Goal: Communication & Community: Answer question/provide support

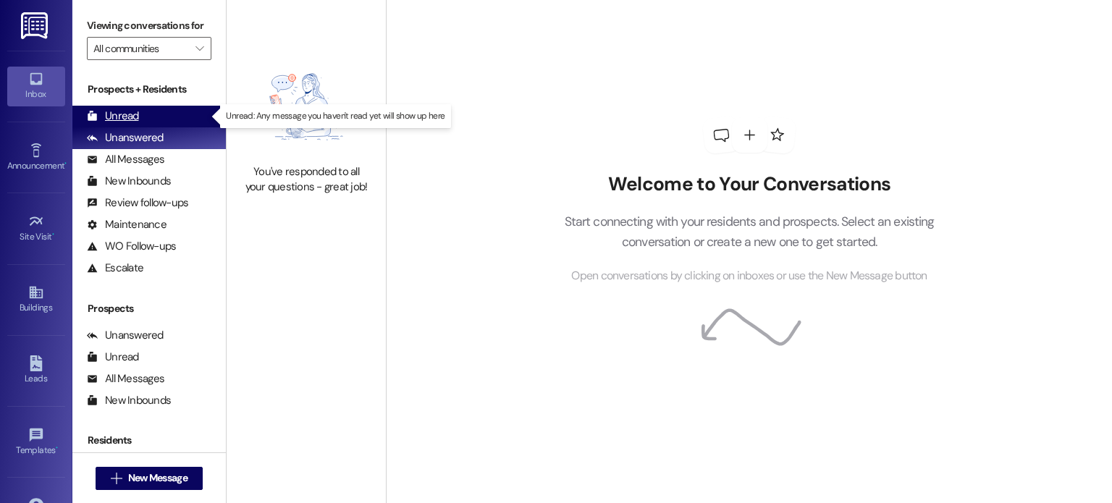
click at [137, 109] on div "Unread" at bounding box center [113, 116] width 52 height 15
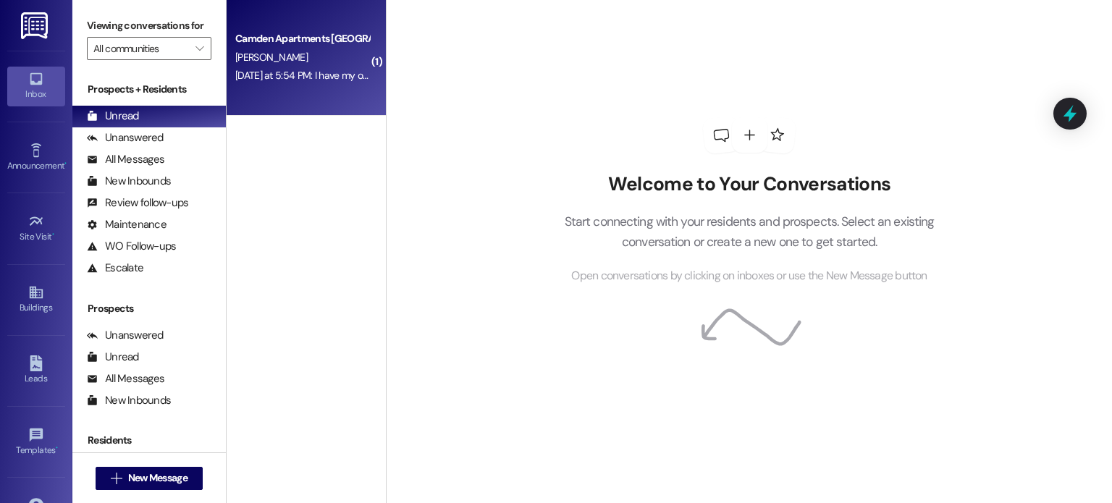
click at [287, 77] on div "[DATE] at 5:54 PM: I have my own Renters Insurance and have been trying to Opt …" at bounding box center [885, 75] width 1300 height 13
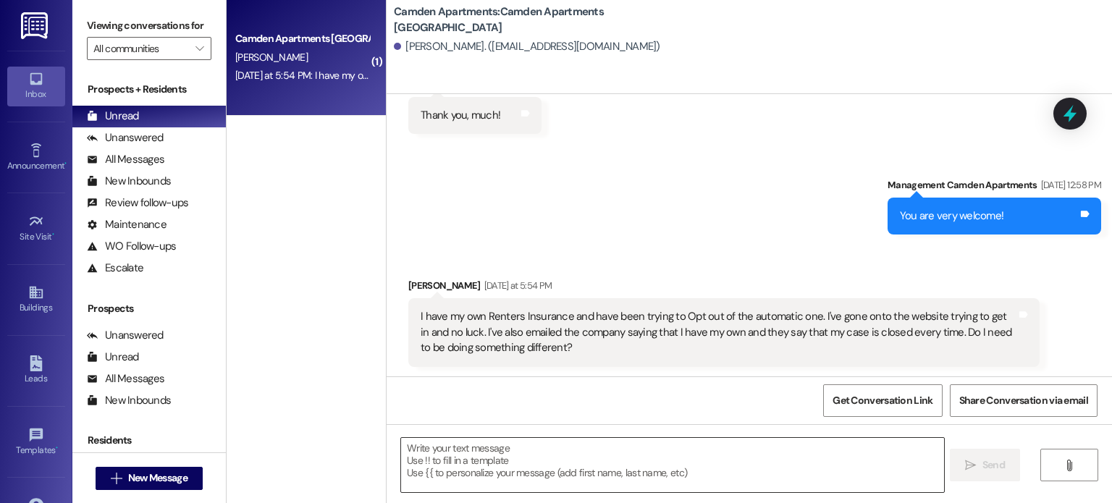
scroll to position [1046, 0]
click at [579, 440] on textarea at bounding box center [672, 465] width 542 height 54
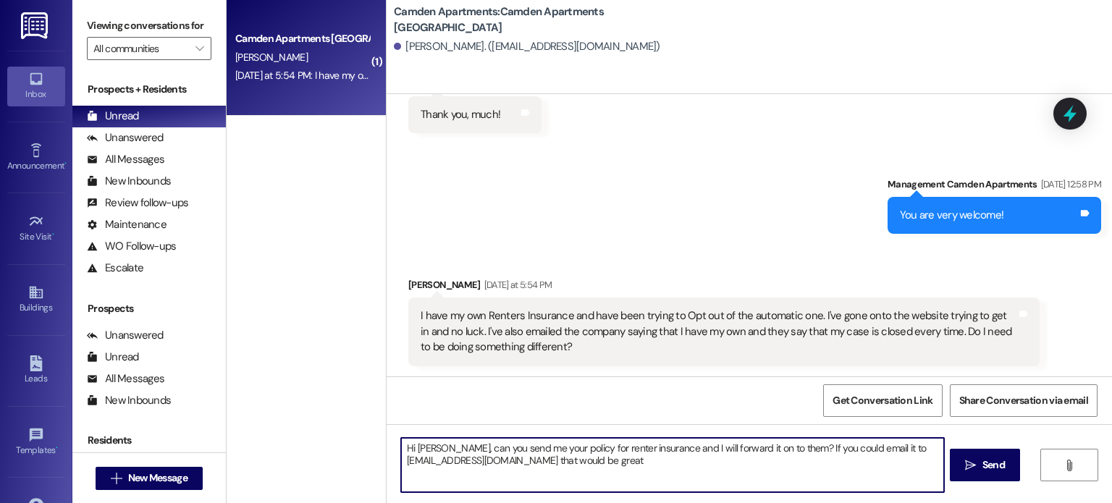
type textarea "Hi [PERSON_NAME], can you send me your policy for renter insurance and I will f…"
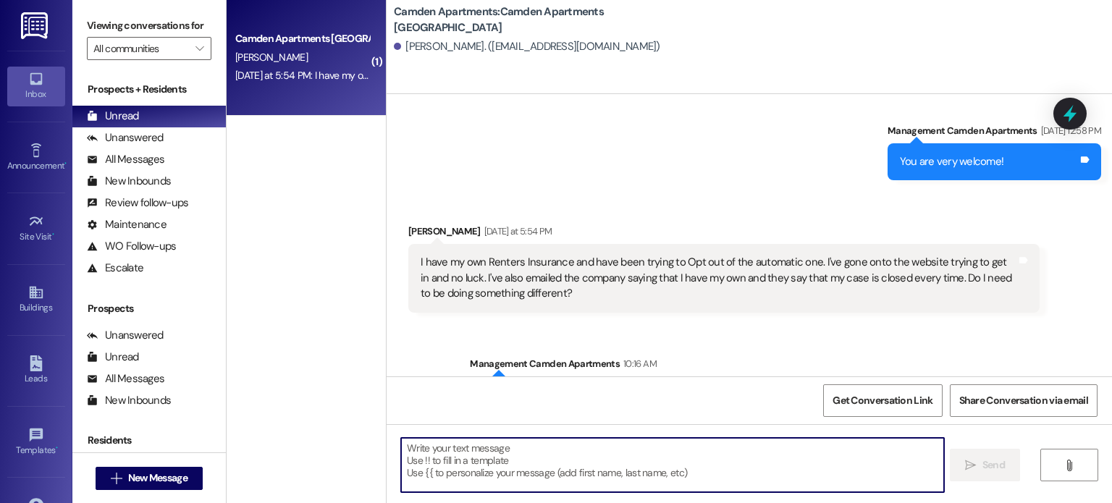
scroll to position [1163, 0]
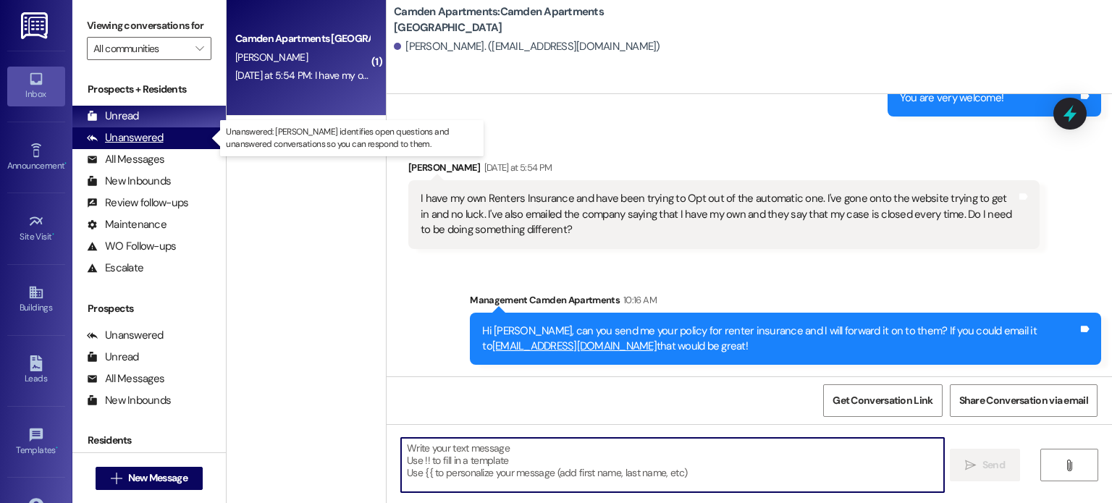
click at [146, 136] on div "Unanswered" at bounding box center [125, 137] width 77 height 15
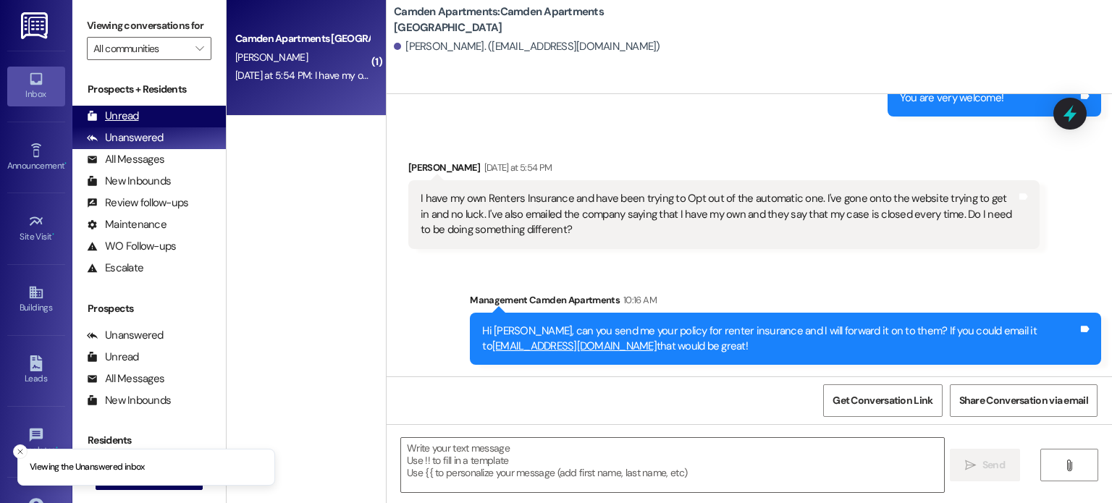
click at [154, 114] on div "Unread (0)" at bounding box center [149, 117] width 154 height 22
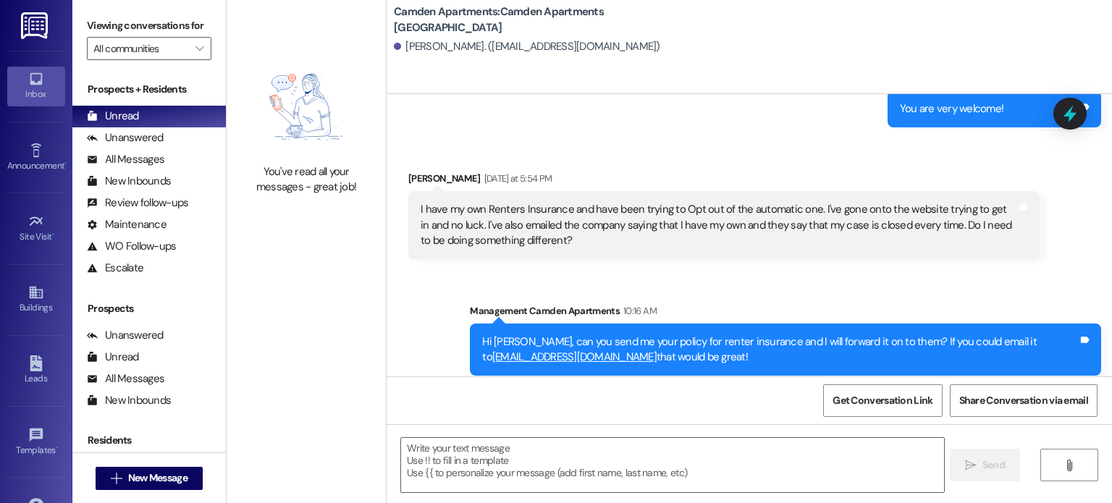
scroll to position [1184, 0]
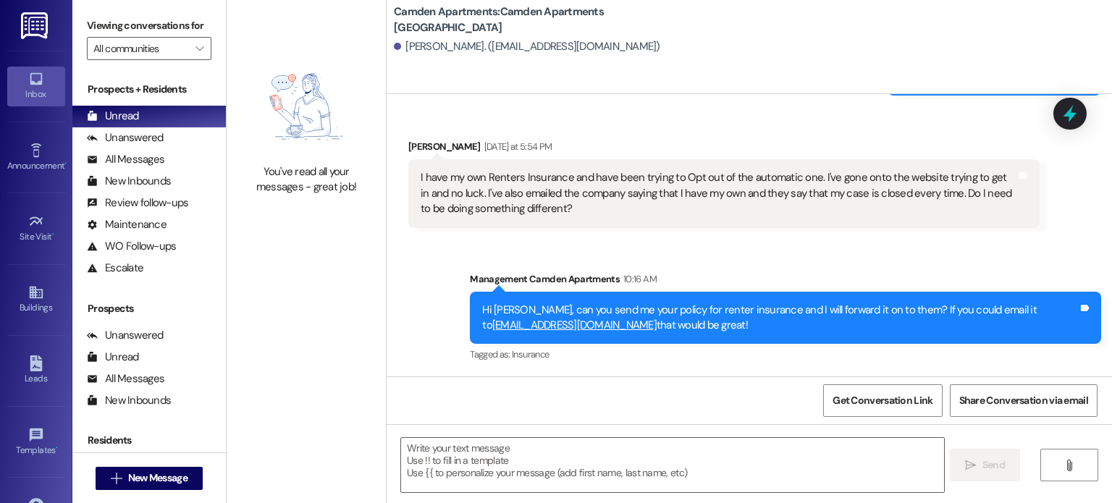
click at [716, 236] on div "Received via SMS [PERSON_NAME] [DATE] at 5:54 PM I have my own Renters Insuranc…" at bounding box center [724, 183] width 653 height 110
click at [139, 143] on div "Unanswered" at bounding box center [125, 137] width 77 height 15
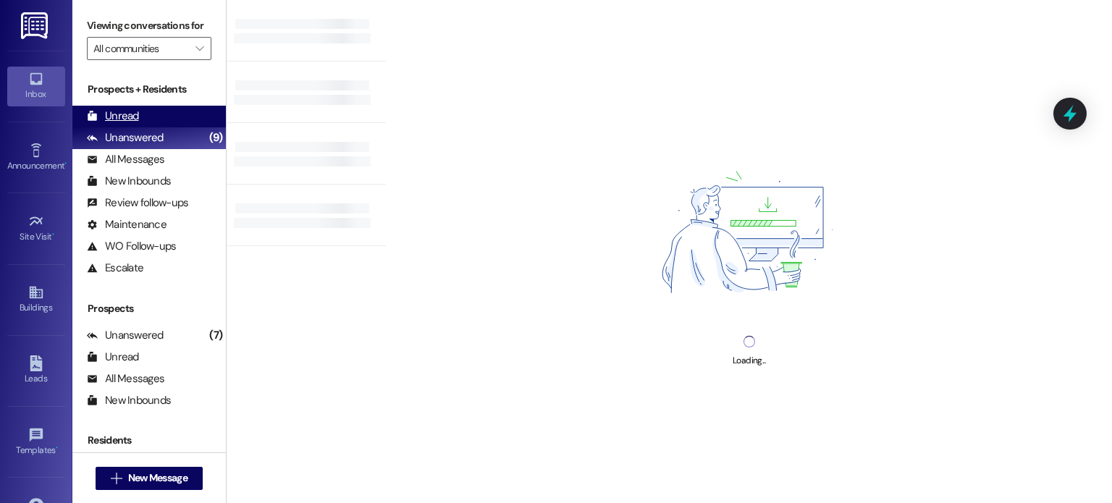
click at [154, 115] on div "Unread (0)" at bounding box center [149, 117] width 154 height 22
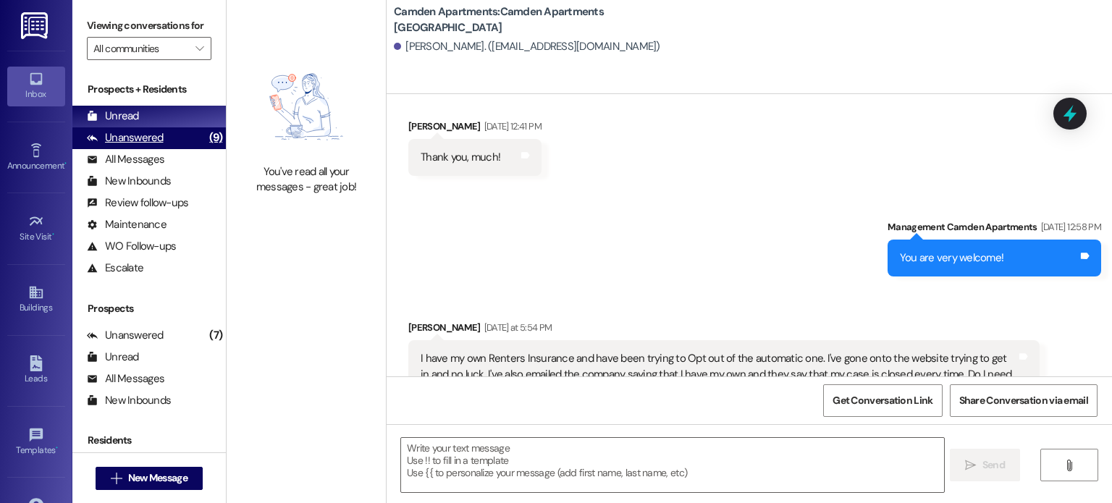
scroll to position [1046, 0]
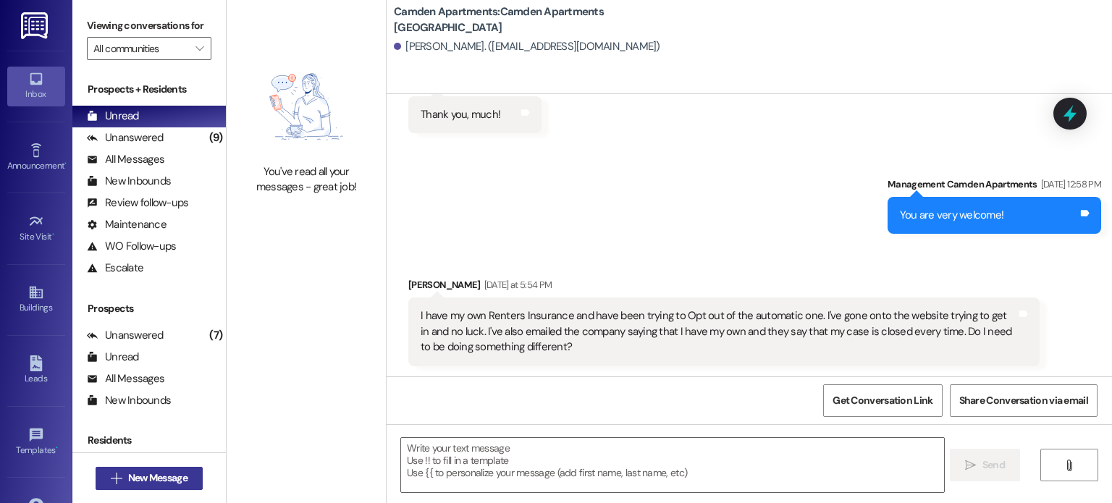
click at [117, 483] on span " New Message" at bounding box center [149, 478] width 83 height 15
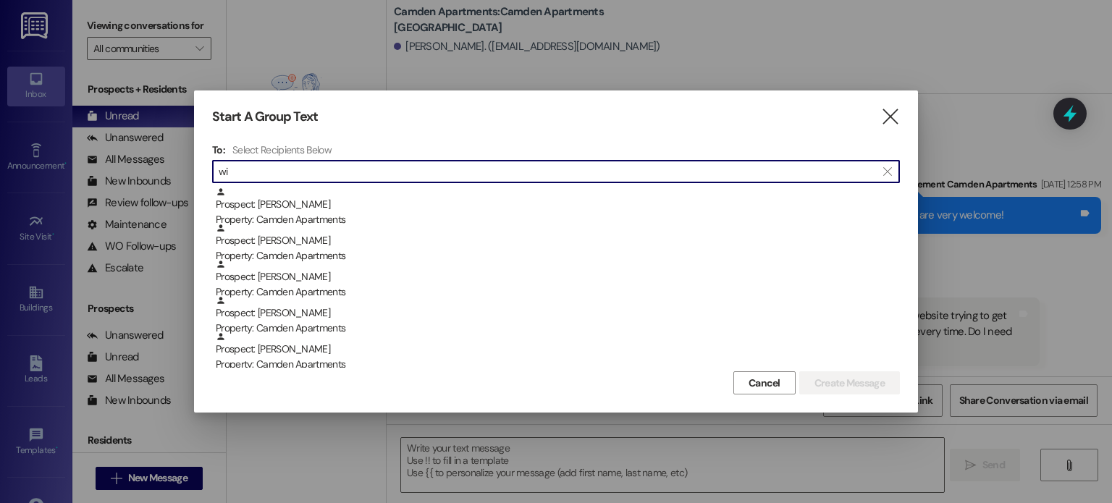
type input "w"
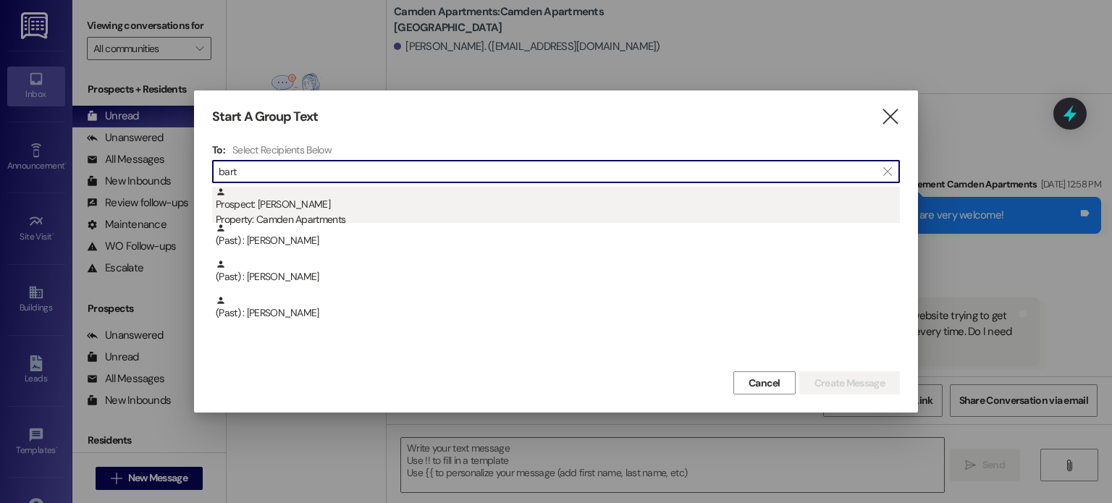
type input "bart"
click at [311, 216] on div "Property: Camden Apartments" at bounding box center [558, 219] width 684 height 15
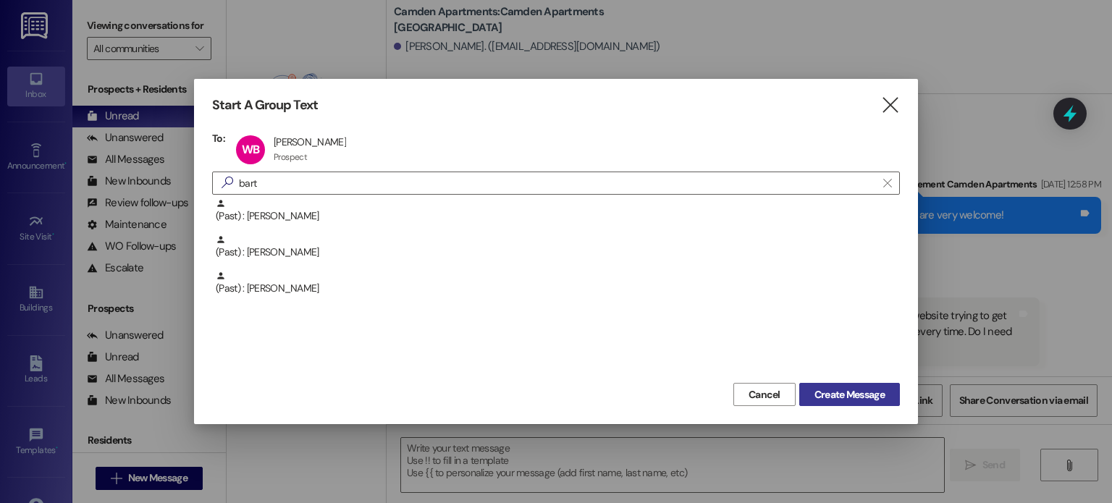
click at [838, 394] on span "Create Message" at bounding box center [850, 394] width 70 height 15
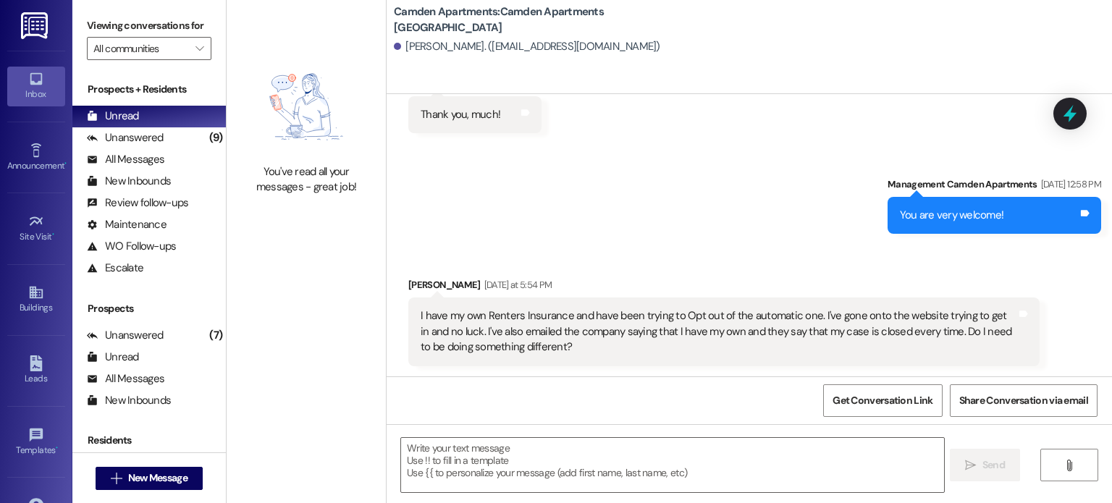
scroll to position [67, 0]
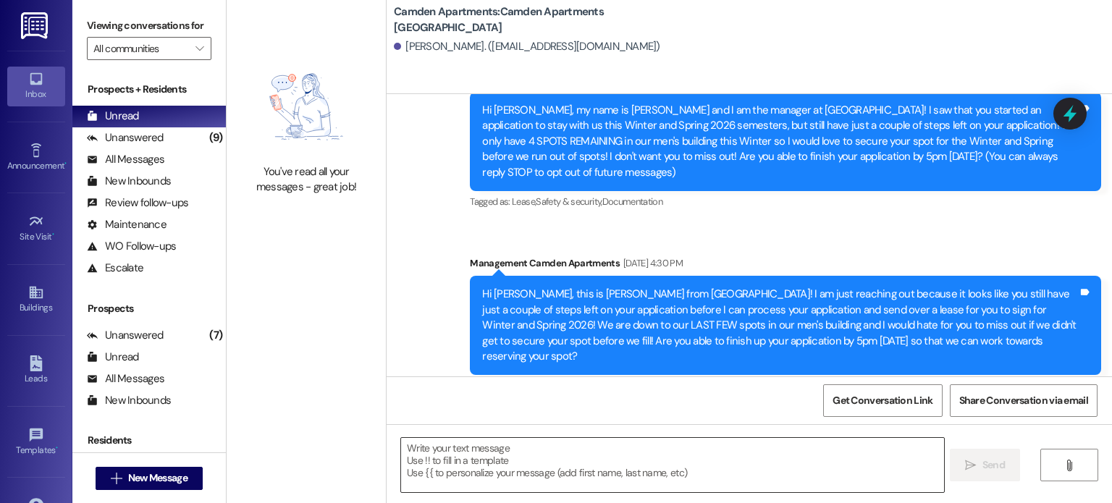
click at [509, 462] on textarea at bounding box center [672, 465] width 542 height 54
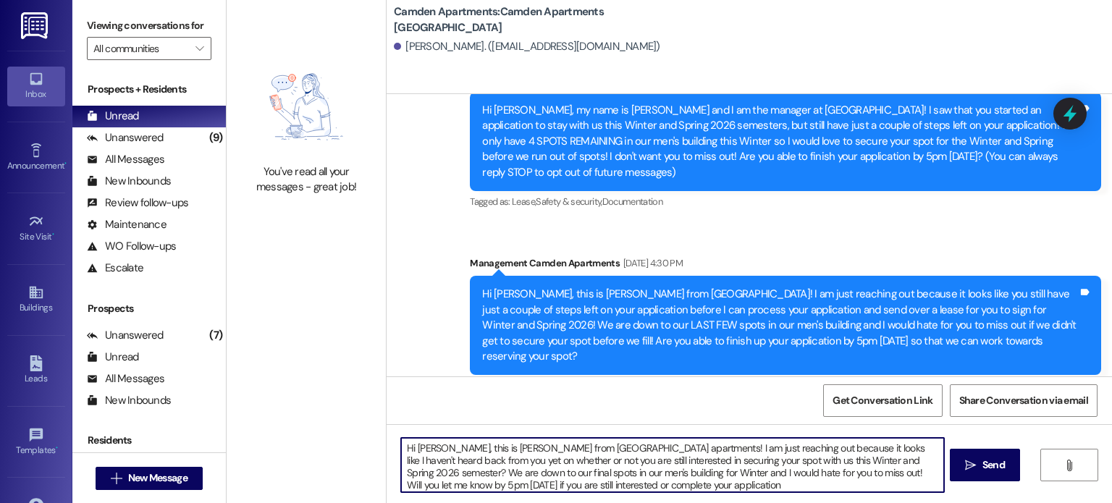
type textarea "Hi [PERSON_NAME], this is [PERSON_NAME] from [GEOGRAPHIC_DATA] apartments! I am…"
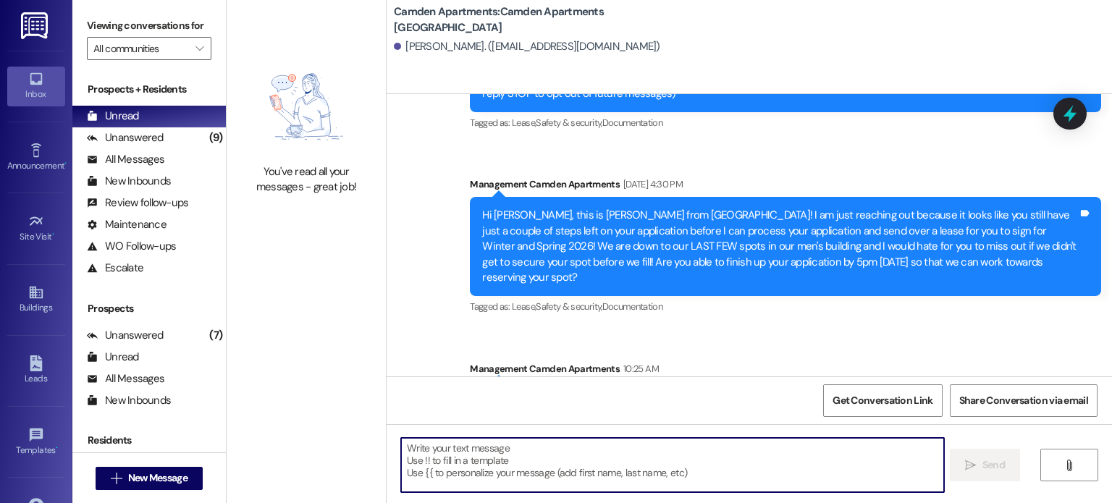
scroll to position [214, 0]
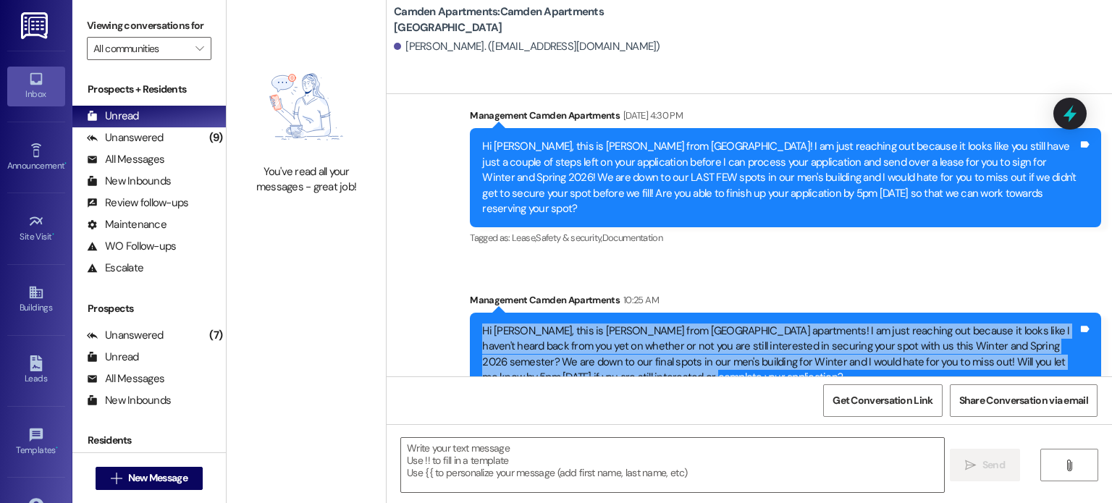
drag, startPoint x: 685, startPoint y: 348, endPoint x: 457, endPoint y: 306, distance: 231.9
click at [459, 306] on div "Sent via SMS Management Camden Apartments 10:25 AM Hi [PERSON_NAME], this is Ka…" at bounding box center [785, 345] width 653 height 126
copy div "Hi [PERSON_NAME], this is [PERSON_NAME] from [GEOGRAPHIC_DATA] apartments! I am…"
click at [150, 469] on button " New Message" at bounding box center [149, 478] width 107 height 23
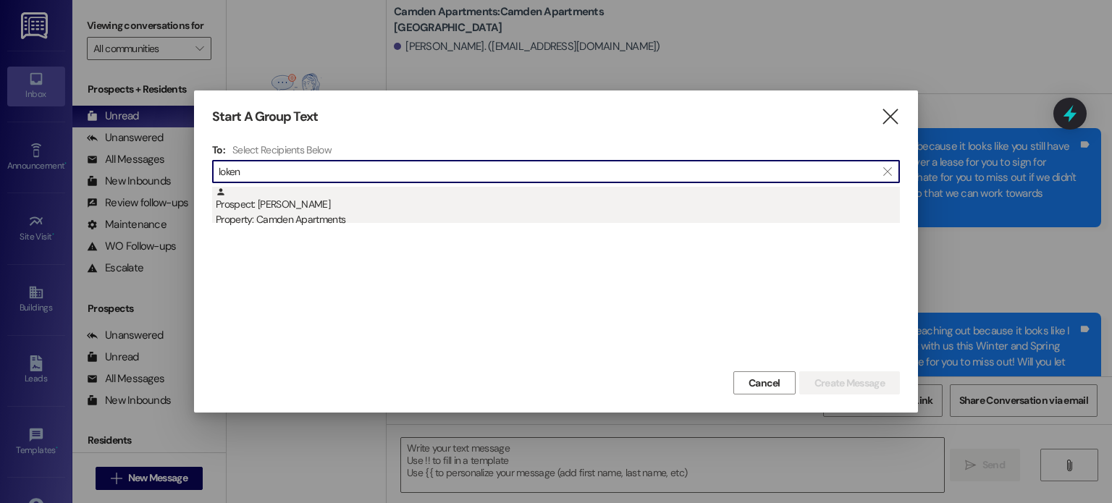
type input "loken"
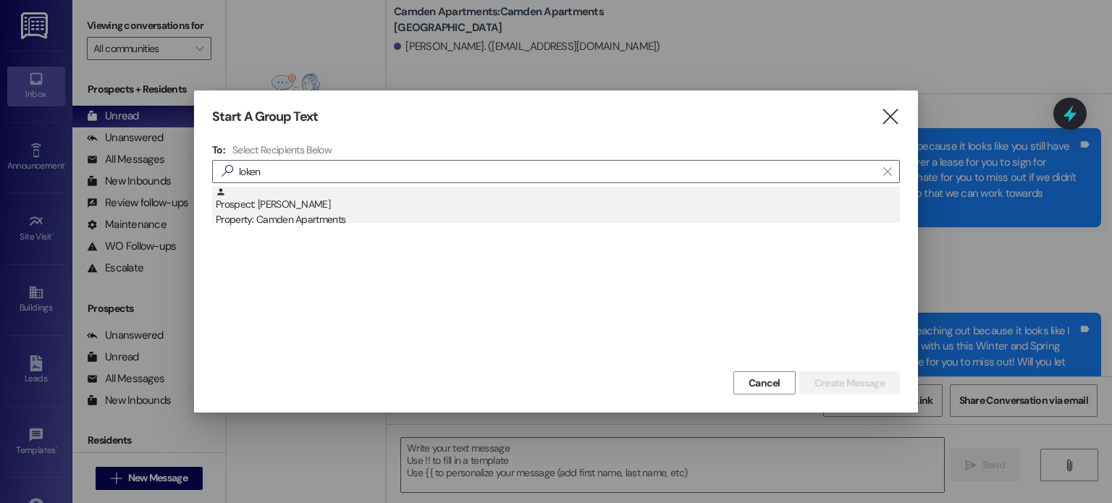
click at [342, 216] on div "Property: Camden Apartments" at bounding box center [558, 219] width 684 height 15
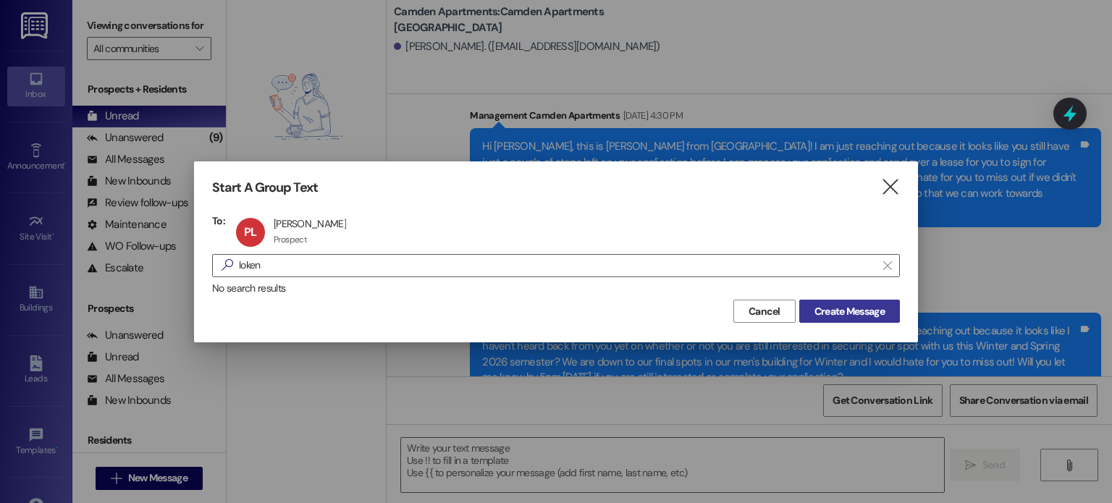
click at [859, 310] on span "Create Message" at bounding box center [850, 311] width 70 height 15
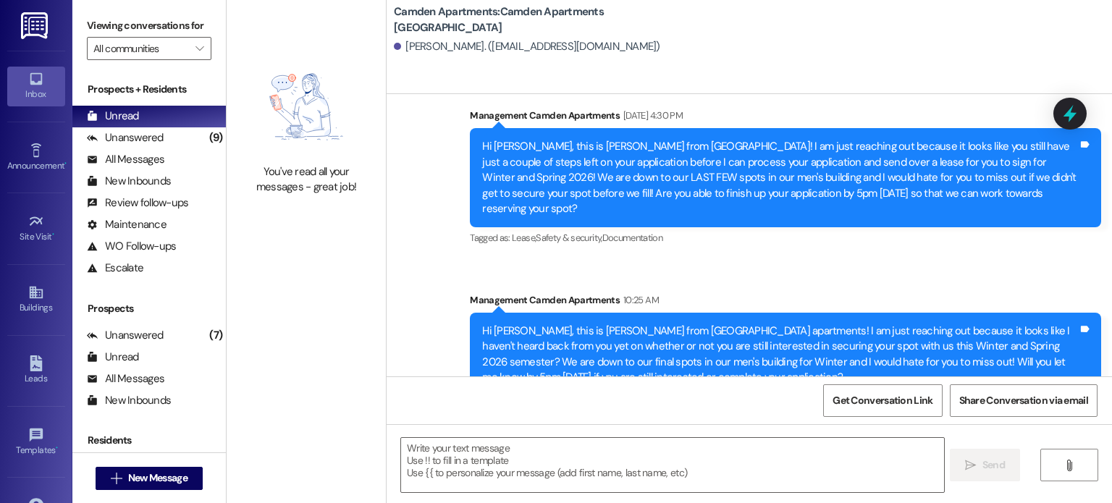
scroll to position [83, 0]
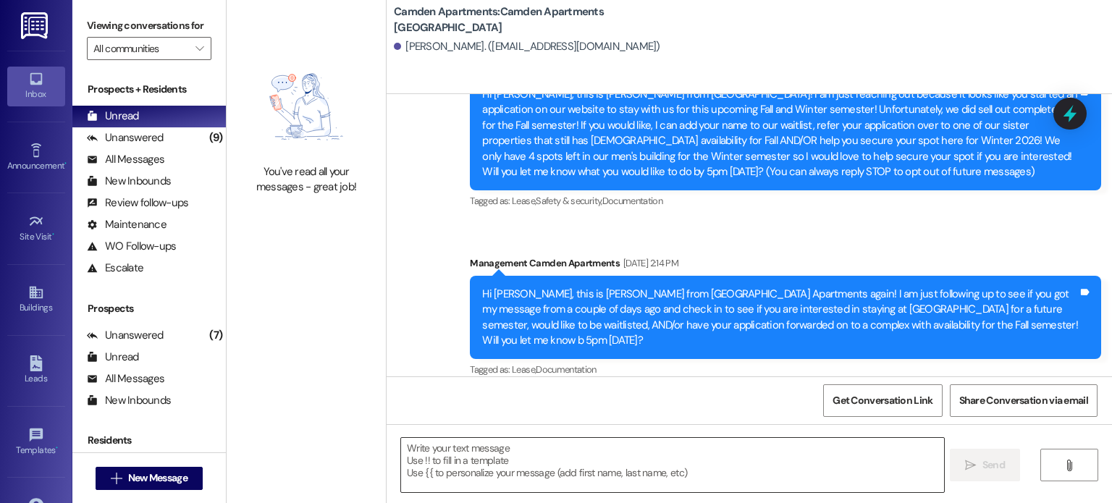
click at [594, 450] on textarea at bounding box center [672, 465] width 542 height 54
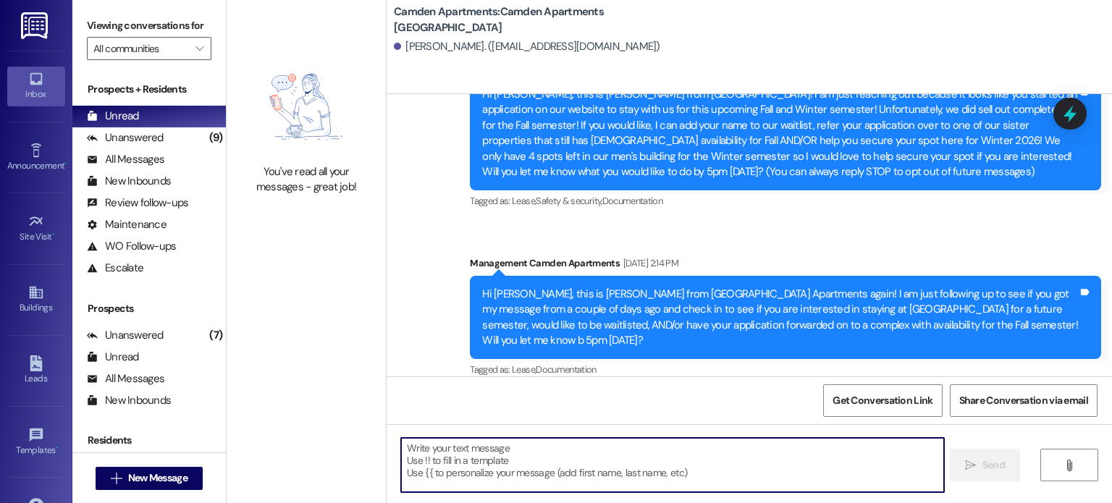
paste textarea "Hi [PERSON_NAME], this is [PERSON_NAME] from [GEOGRAPHIC_DATA] apartments! I am…"
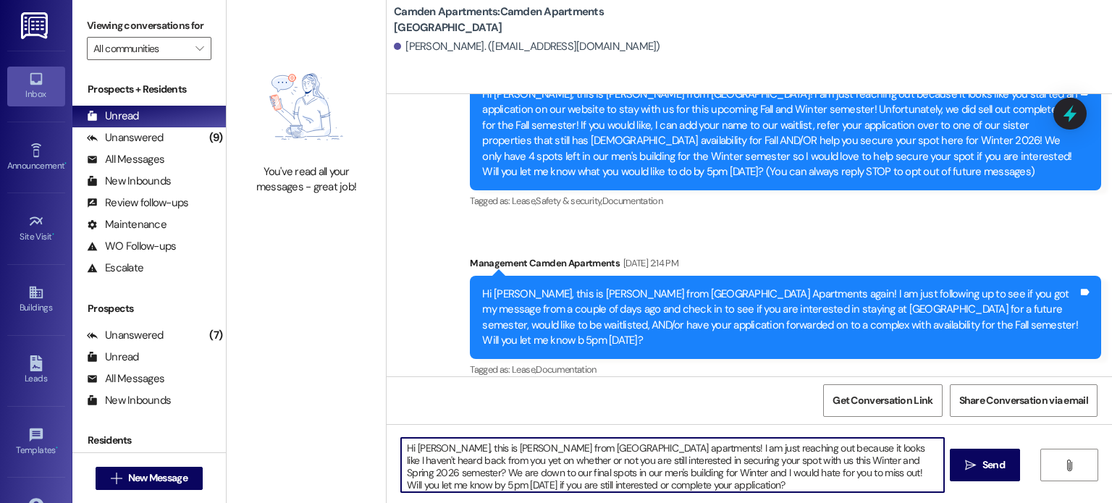
click at [437, 450] on textarea "Hi [PERSON_NAME], this is [PERSON_NAME] from [GEOGRAPHIC_DATA] apartments! I am…" at bounding box center [672, 465] width 542 height 54
click at [431, 451] on textarea "Hi [PERSON_NAME], this is [PERSON_NAME] from [GEOGRAPHIC_DATA] apartments! I am…" at bounding box center [672, 465] width 542 height 54
drag, startPoint x: 772, startPoint y: 460, endPoint x: 727, endPoint y: 462, distance: 44.9
click at [727, 462] on textarea "Hi [PERSON_NAME], this is [PERSON_NAME] from [GEOGRAPHIC_DATA] apartments! I am…" at bounding box center [672, 465] width 542 height 54
type textarea "Hi [PERSON_NAME], this is [PERSON_NAME] from [GEOGRAPHIC_DATA] apartments! I am…"
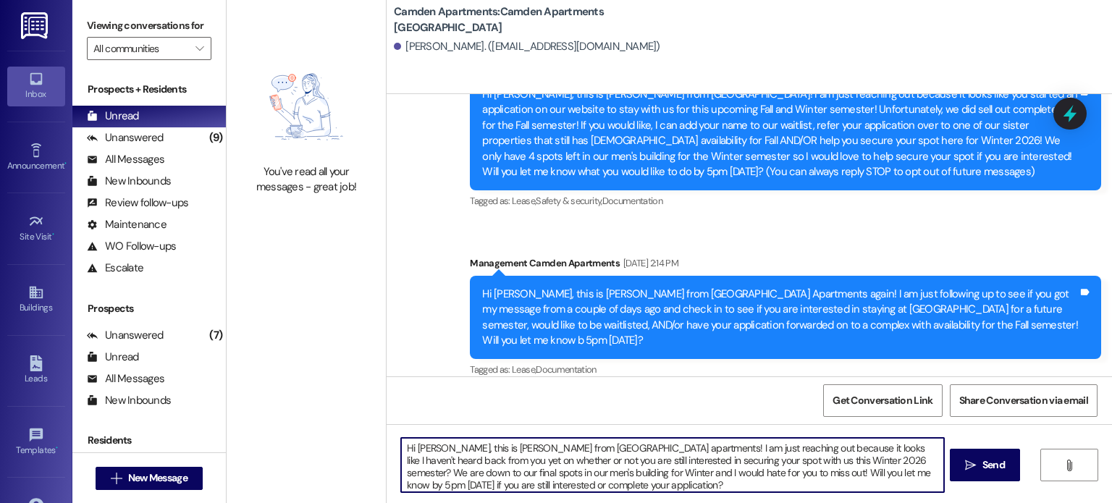
click at [734, 486] on textarea "Hi [PERSON_NAME], this is [PERSON_NAME] from [GEOGRAPHIC_DATA] apartments! I am…" at bounding box center [672, 465] width 542 height 54
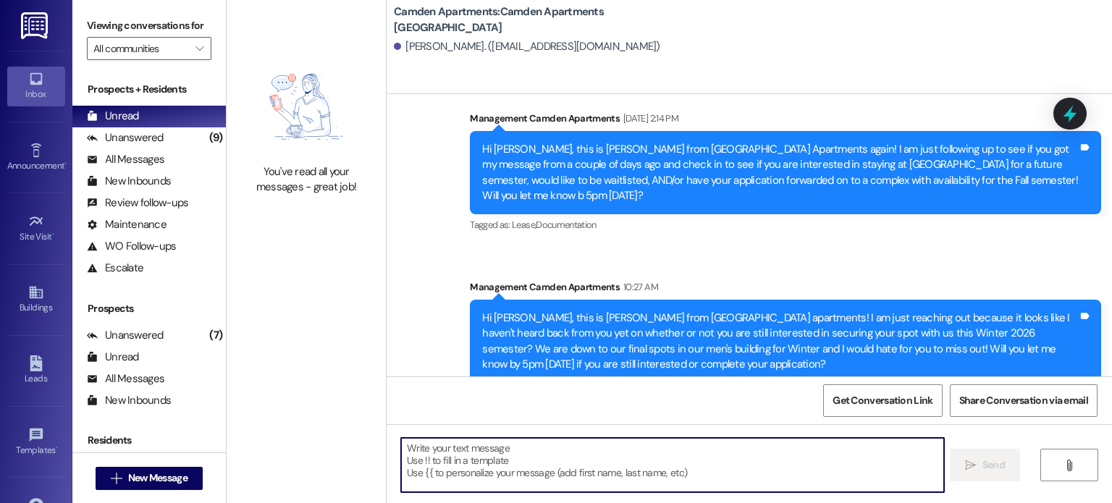
scroll to position [230, 0]
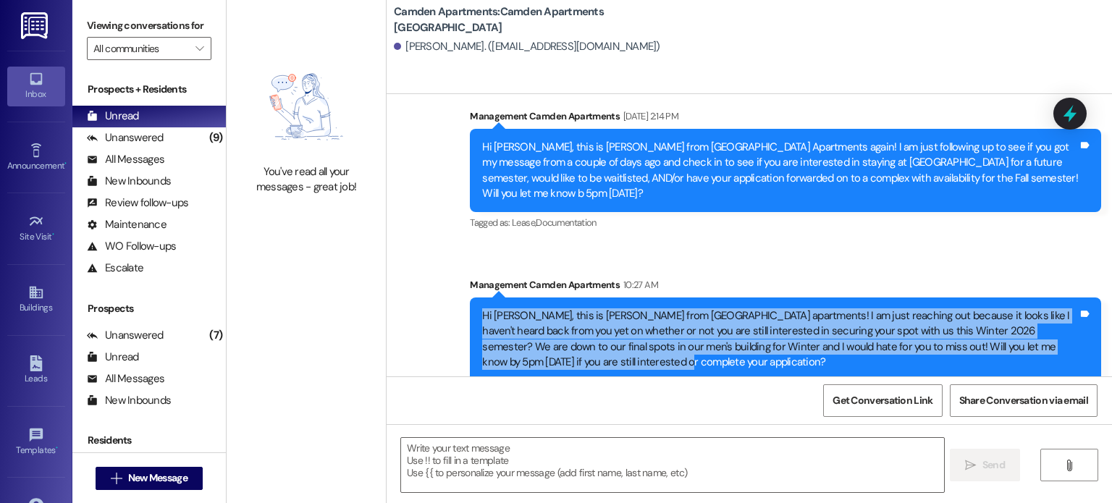
drag, startPoint x: 581, startPoint y: 347, endPoint x: 465, endPoint y: 301, distance: 125.2
click at [470, 301] on div "Hi [PERSON_NAME], this is [PERSON_NAME] from [GEOGRAPHIC_DATA] apartments! I am…" at bounding box center [785, 340] width 631 height 84
copy div "Hi [PERSON_NAME], this is [PERSON_NAME] from [GEOGRAPHIC_DATA] apartments! I am…"
click at [168, 468] on button " New Message" at bounding box center [149, 478] width 107 height 23
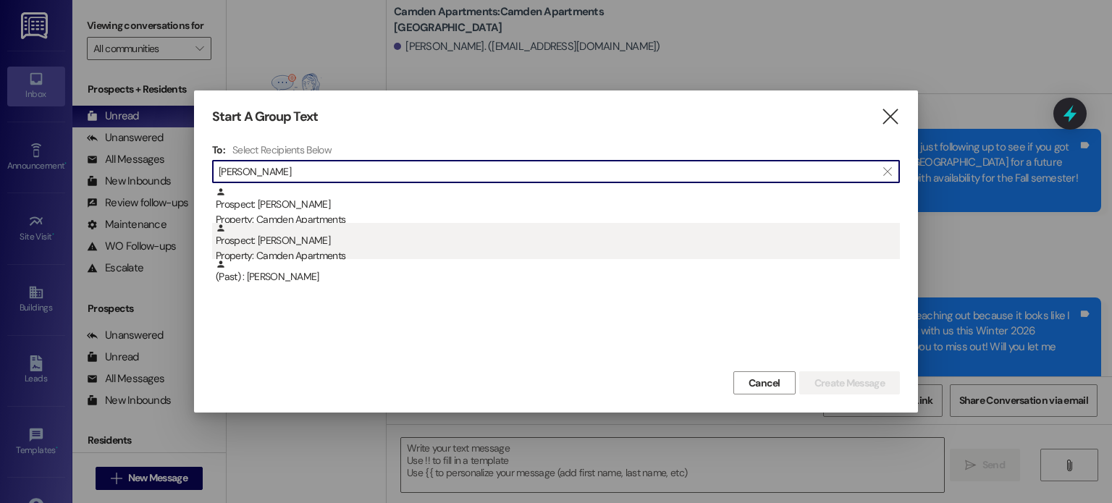
type input "[PERSON_NAME]"
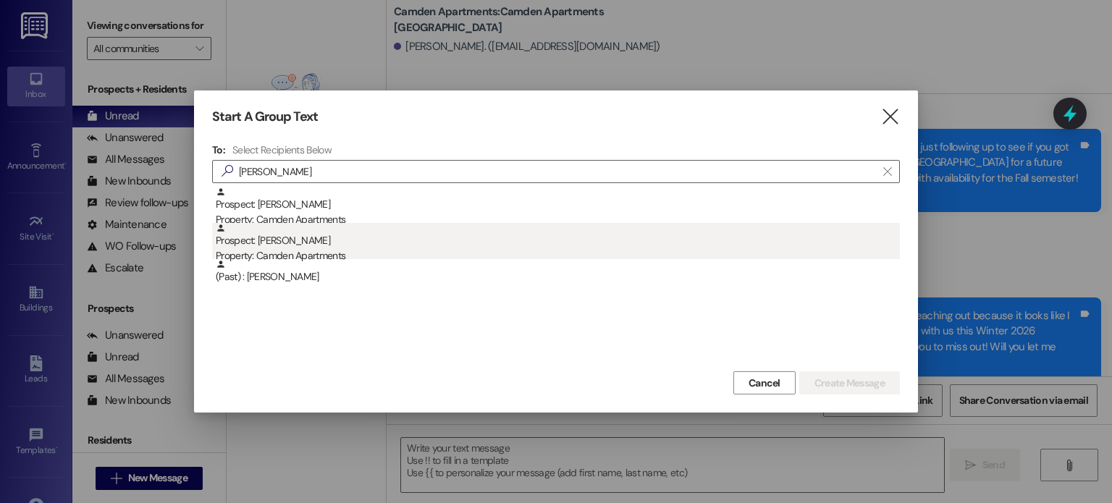
click at [464, 243] on div "Prospect: [PERSON_NAME] Property: Camden Apartments" at bounding box center [558, 243] width 684 height 41
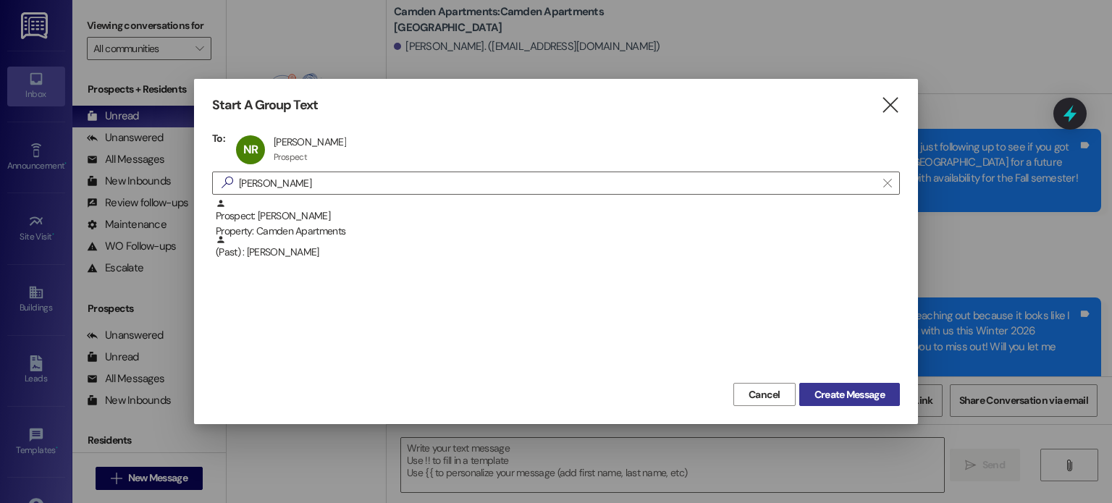
click at [839, 392] on span "Create Message" at bounding box center [850, 394] width 70 height 15
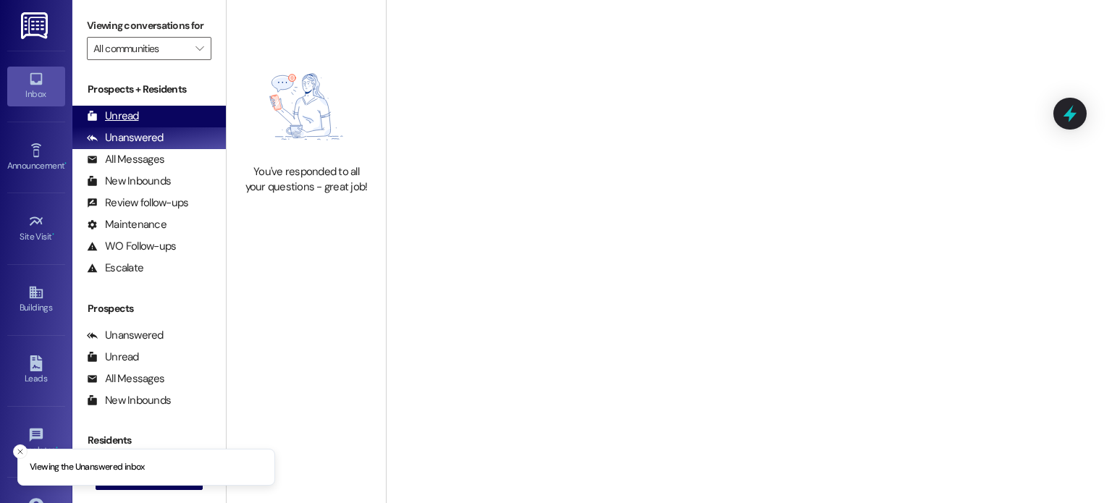
click at [167, 112] on div "Unread (0)" at bounding box center [149, 117] width 154 height 22
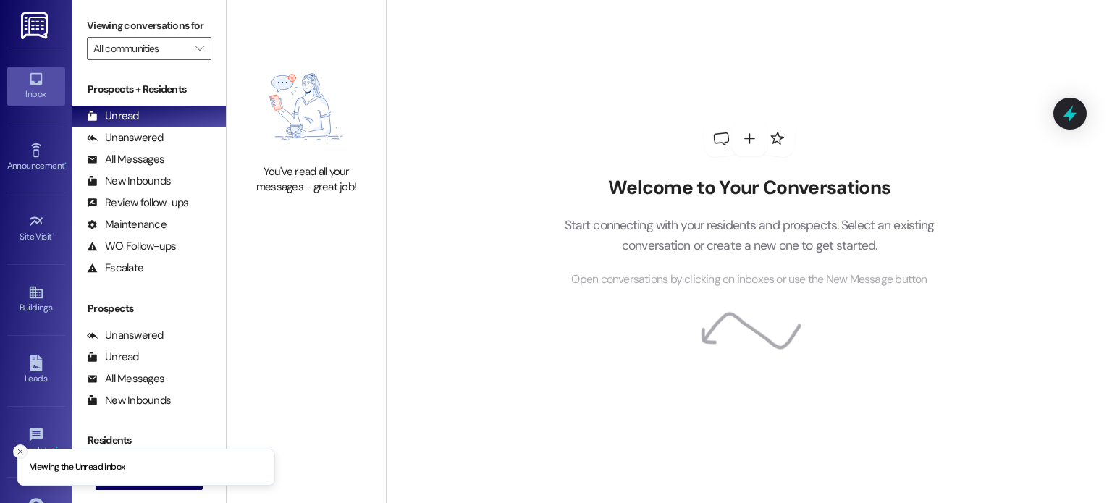
click at [23, 451] on icon "Close toast" at bounding box center [20, 451] width 9 height 9
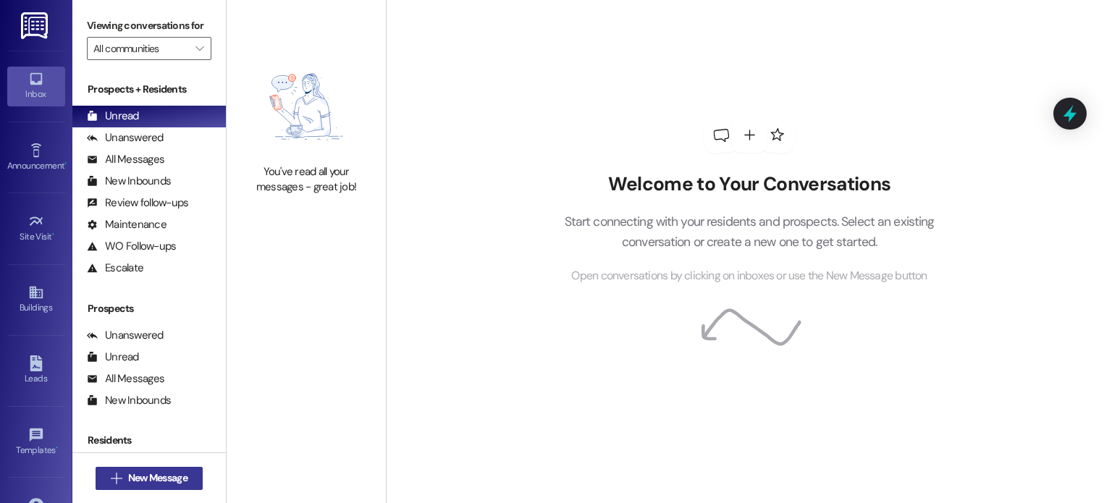
click at [128, 476] on span "New Message" at bounding box center [157, 478] width 59 height 15
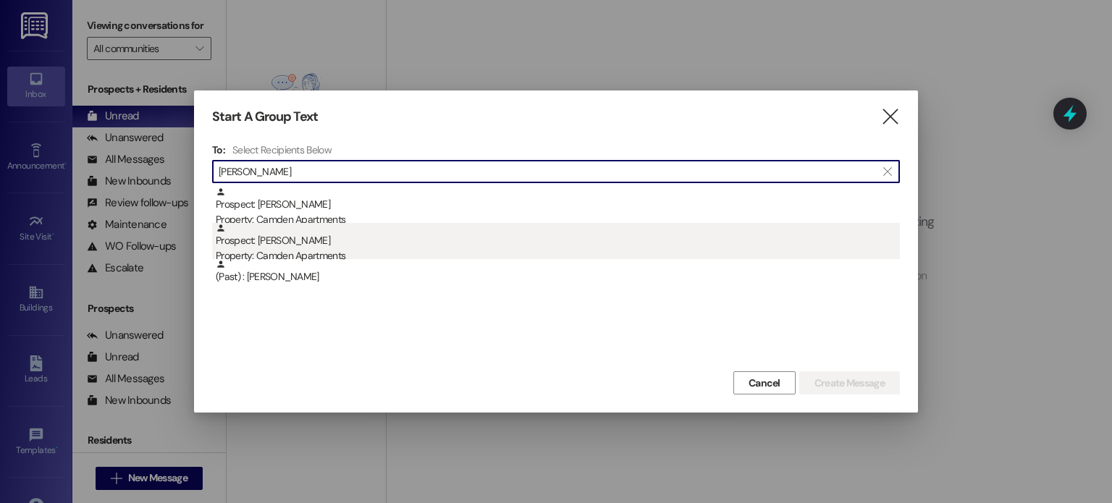
type input "[PERSON_NAME]"
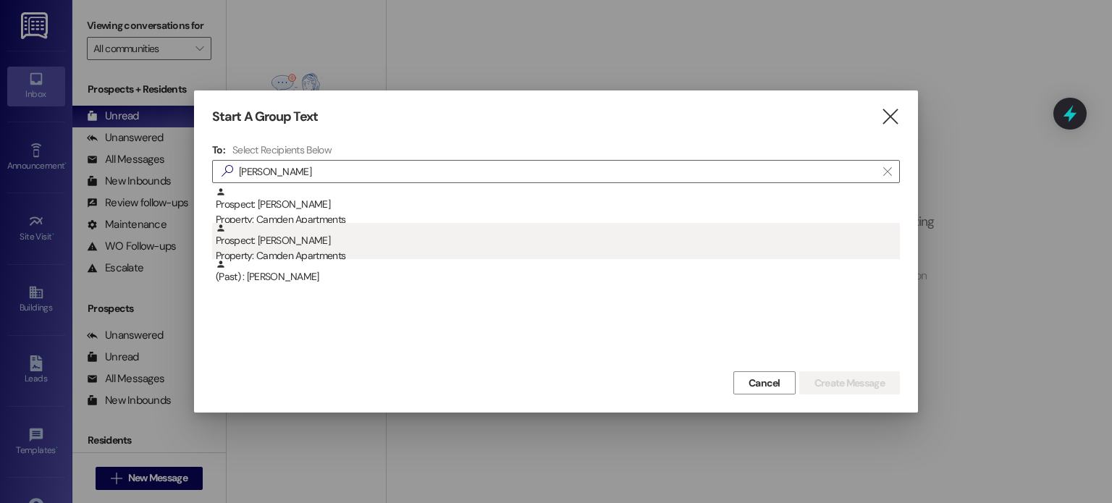
click at [466, 250] on div "Property: Camden Apartments" at bounding box center [558, 255] width 684 height 15
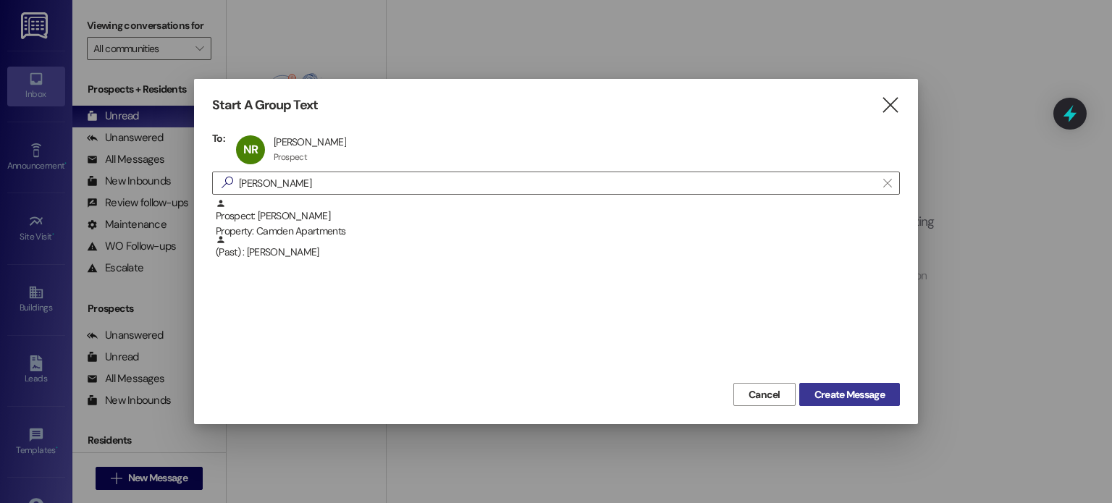
click at [833, 395] on span "Create Message" at bounding box center [850, 394] width 70 height 15
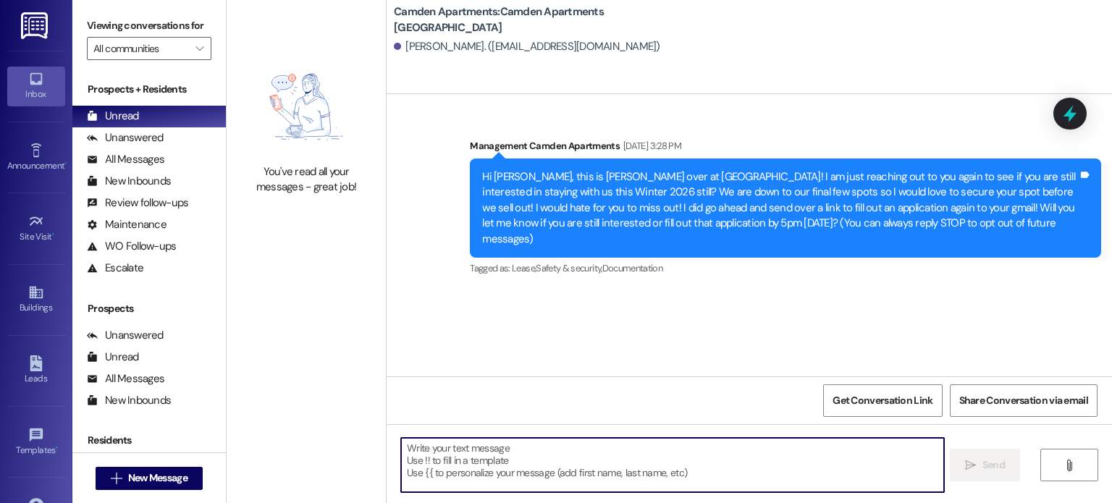
click at [575, 473] on textarea at bounding box center [672, 465] width 542 height 54
paste textarea "Hi [PERSON_NAME], this is [PERSON_NAME] from [GEOGRAPHIC_DATA] apartments! I am…"
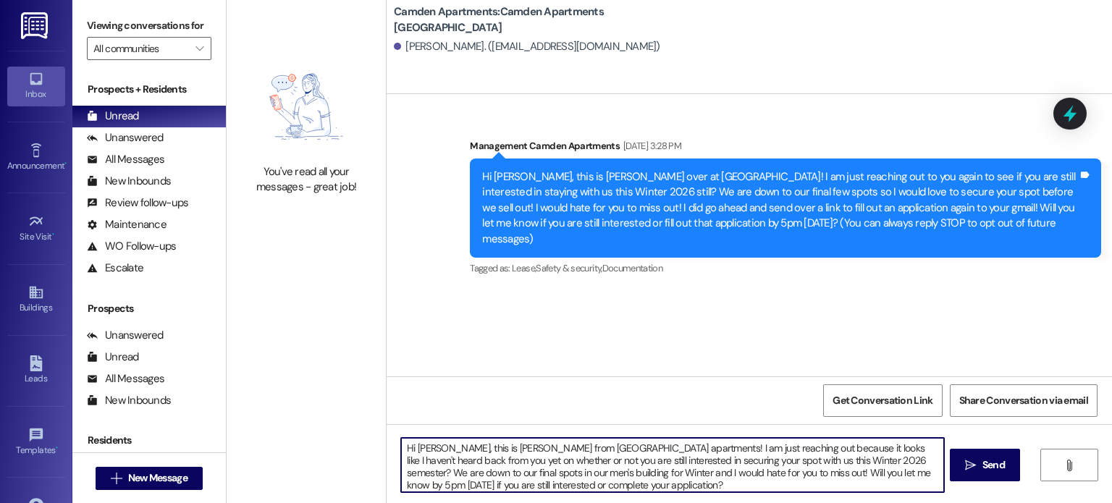
click at [432, 449] on textarea "Hi [PERSON_NAME], this is [PERSON_NAME] from [GEOGRAPHIC_DATA] apartments! I am…" at bounding box center [672, 465] width 542 height 54
click at [429, 451] on textarea "Hi [PERSON_NAME], this is [PERSON_NAME] from [GEOGRAPHIC_DATA] apartments! I am…" at bounding box center [672, 465] width 542 height 54
type textarea "Hi Nathan, this is Kayli from Camden apartments! I am just reaching out because…"
click at [631, 481] on textarea "Hi Nathan, this is Kayli from Camden apartments! I am just reaching out because…" at bounding box center [672, 465] width 542 height 54
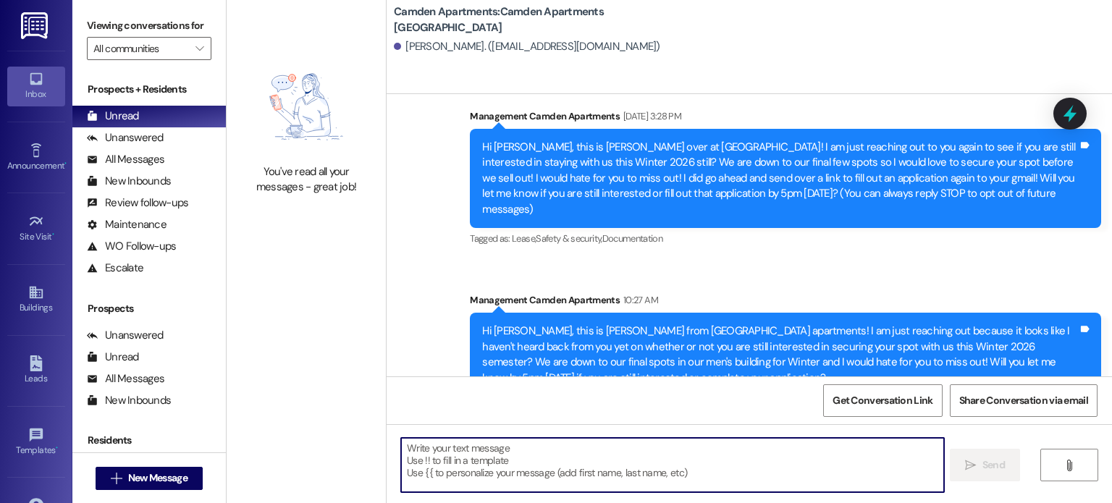
scroll to position [46, 0]
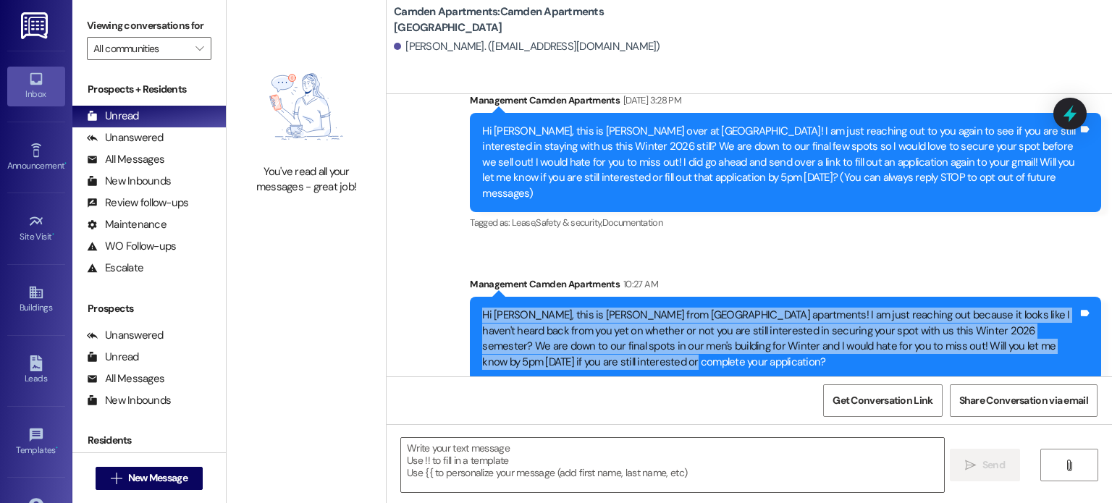
drag, startPoint x: 623, startPoint y: 353, endPoint x: 471, endPoint y: 295, distance: 163.0
click at [471, 297] on div "Hi Nathan, this is Kayli from Camden apartments! I am just reaching out because…" at bounding box center [785, 339] width 631 height 84
copy div "Hi Nathan, this is Kayli from Camden apartments! I am just reaching out because…"
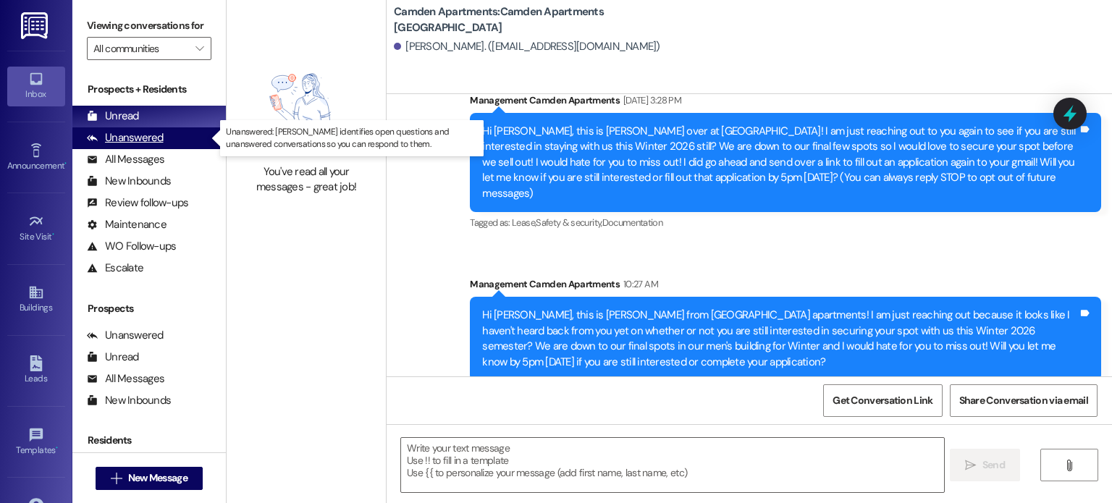
click at [103, 138] on div "Unanswered" at bounding box center [125, 137] width 77 height 15
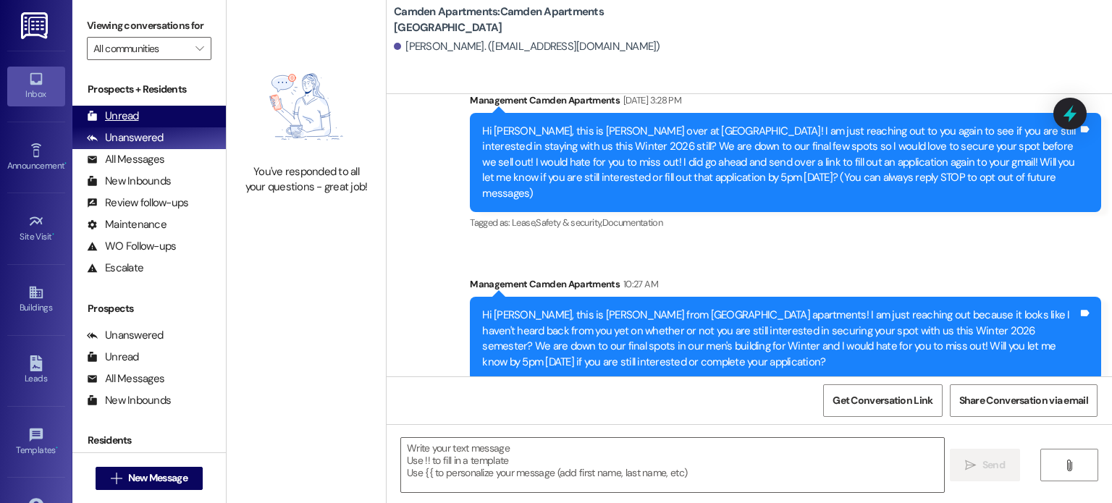
click at [113, 118] on div "Unread" at bounding box center [113, 116] width 52 height 15
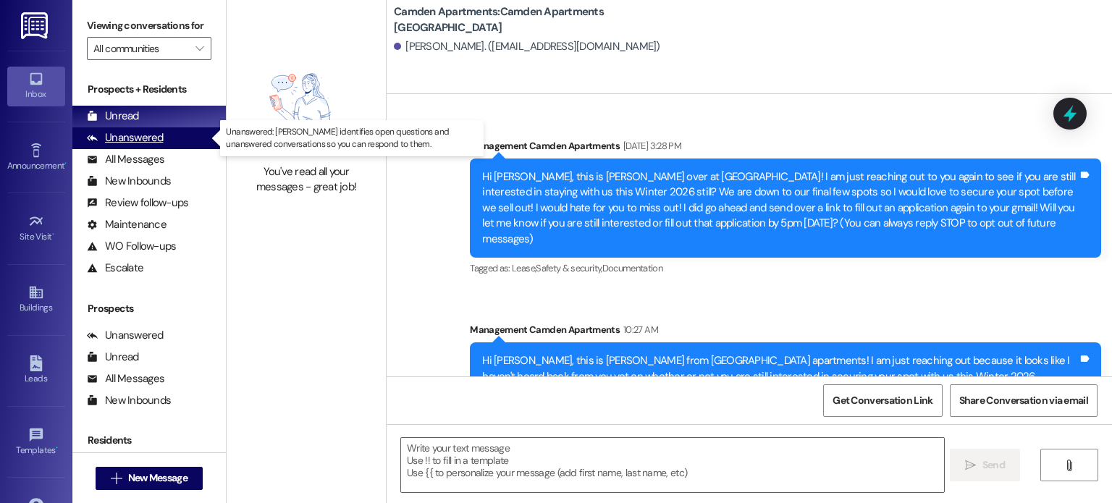
click at [117, 136] on div "Unanswered" at bounding box center [125, 137] width 77 height 15
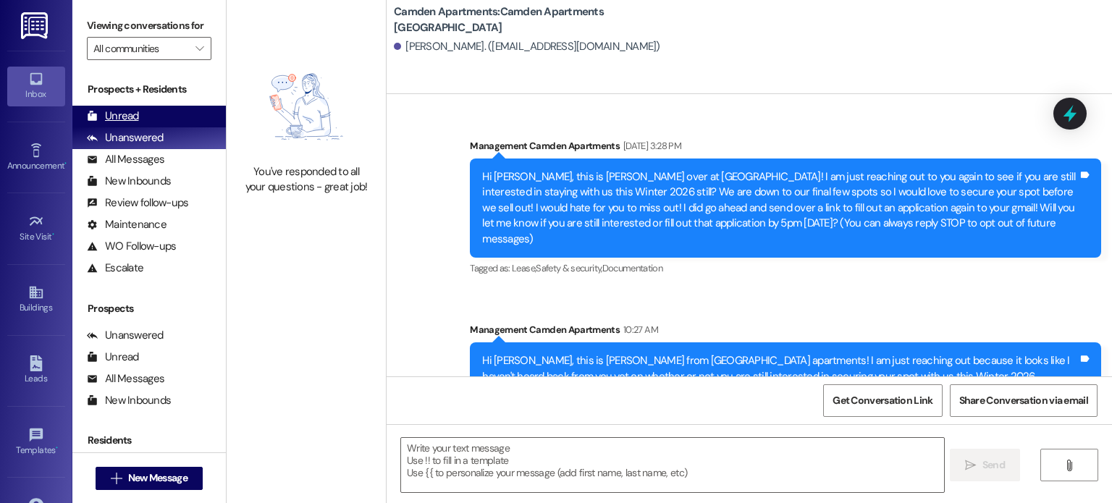
click at [133, 116] on div "Unread" at bounding box center [113, 116] width 52 height 15
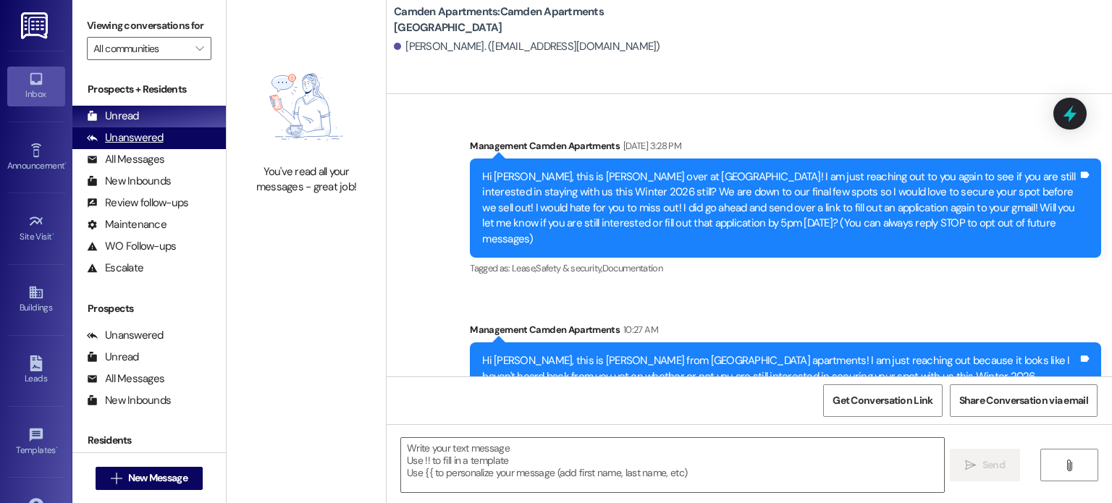
click at [106, 135] on div "Unanswered" at bounding box center [125, 137] width 77 height 15
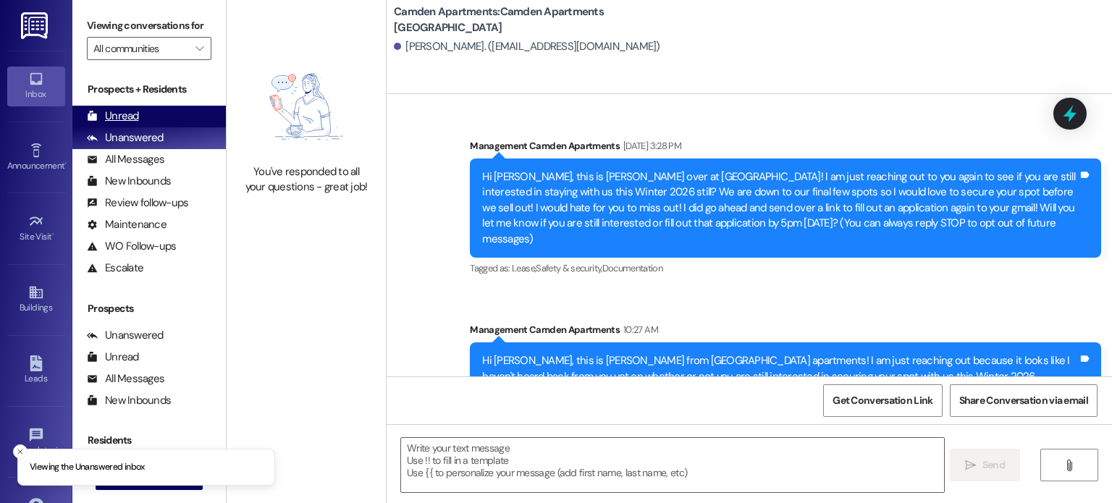
click at [133, 111] on div "Unread" at bounding box center [113, 116] width 52 height 15
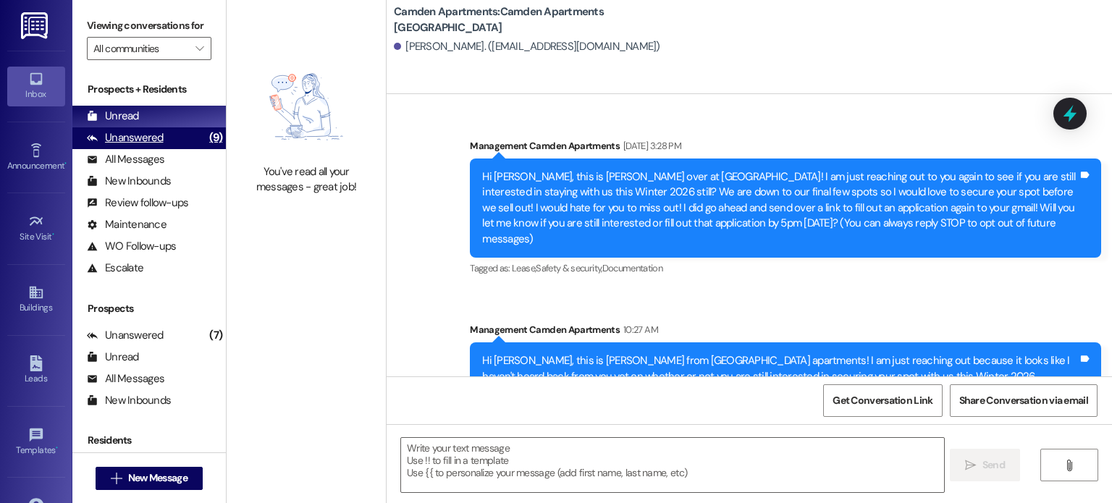
click at [158, 135] on div "Unanswered" at bounding box center [125, 137] width 77 height 15
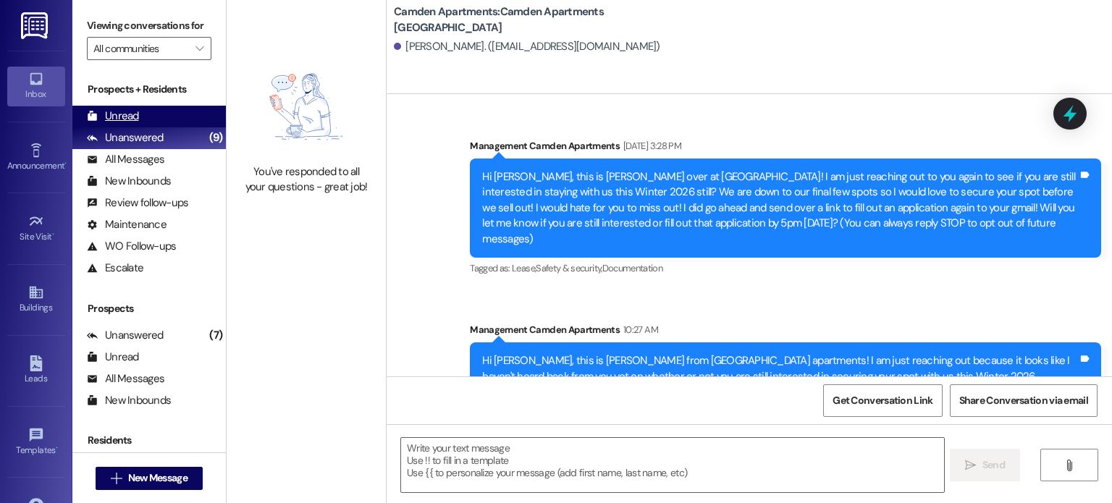
click at [165, 118] on div "Unread (0)" at bounding box center [149, 117] width 154 height 22
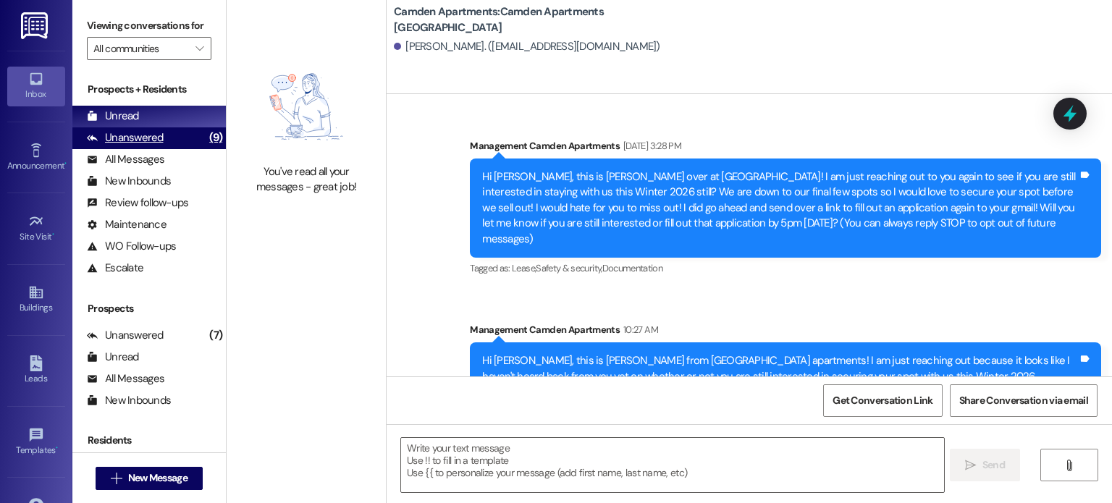
click at [156, 137] on div "Unanswered" at bounding box center [125, 137] width 77 height 15
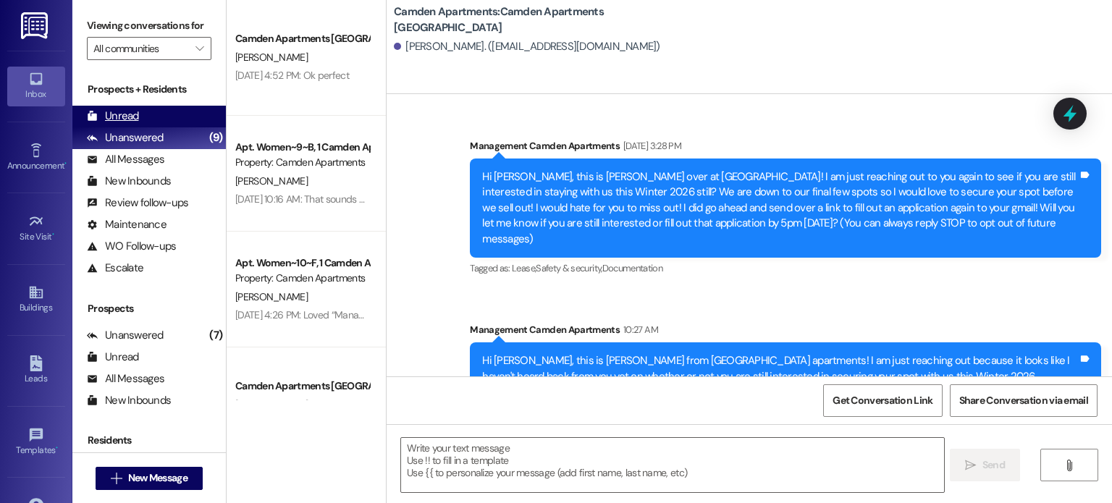
click at [165, 112] on div "Unread (0)" at bounding box center [149, 117] width 154 height 22
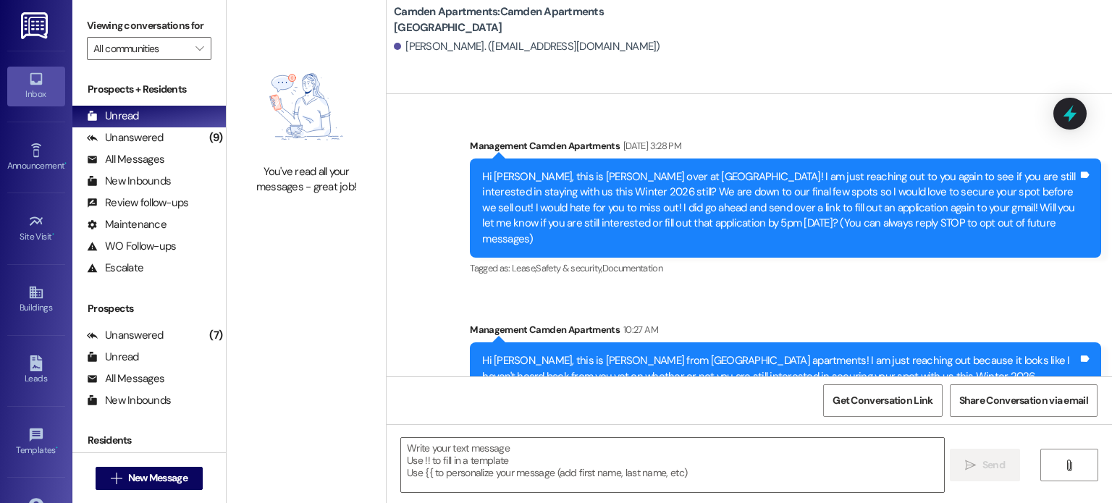
click at [794, 51] on div "Nathan Roberts. (nathanr30269@gmail.com)" at bounding box center [753, 47] width 718 height 29
click at [135, 132] on div "Unanswered" at bounding box center [125, 137] width 77 height 15
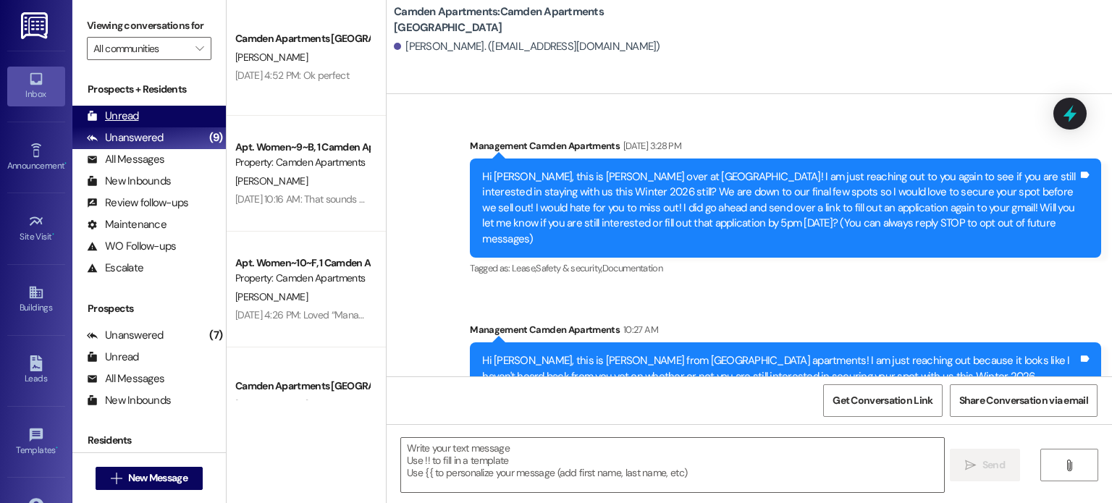
click at [130, 114] on div "Unread" at bounding box center [113, 116] width 52 height 15
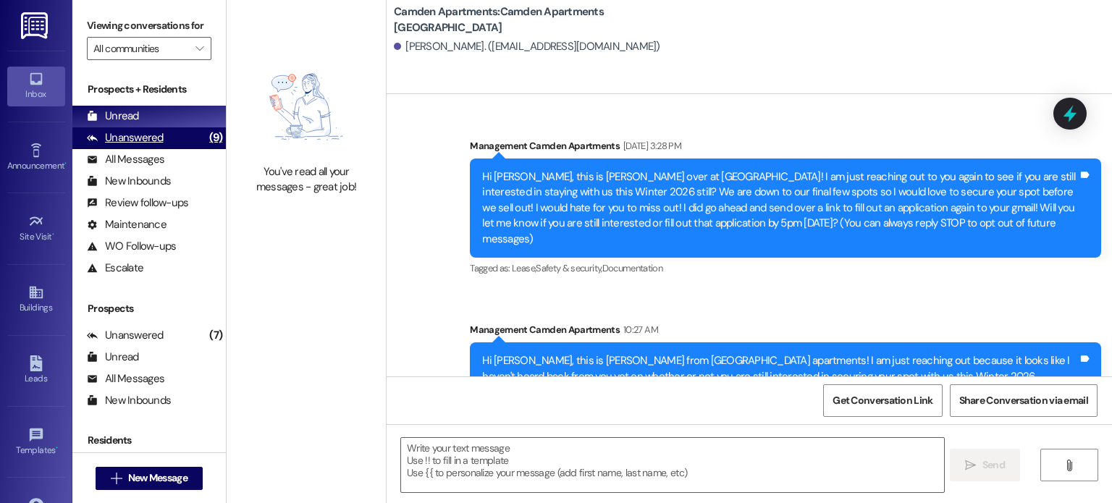
click at [206, 138] on div "(9)" at bounding box center [216, 138] width 20 height 22
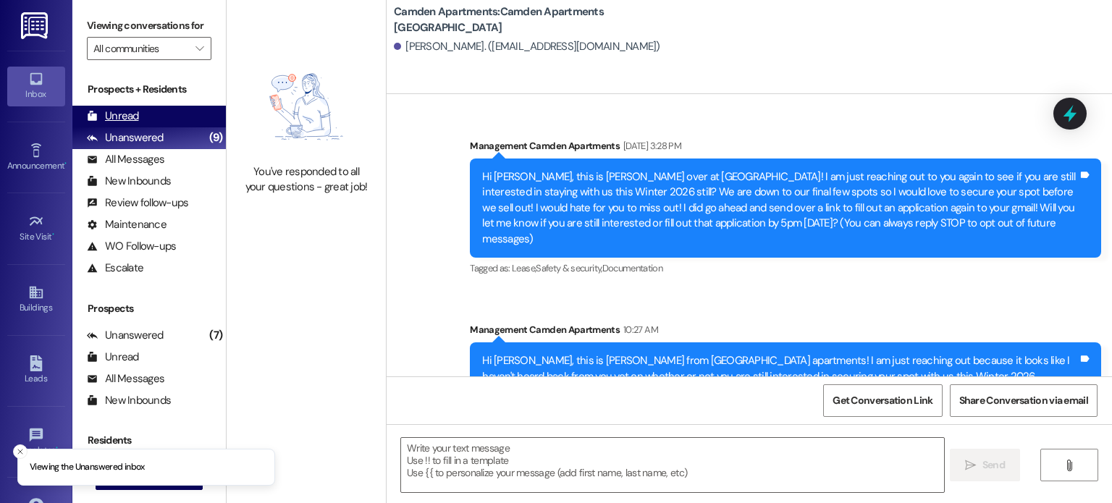
click at [185, 114] on div "Unread (0)" at bounding box center [149, 117] width 154 height 22
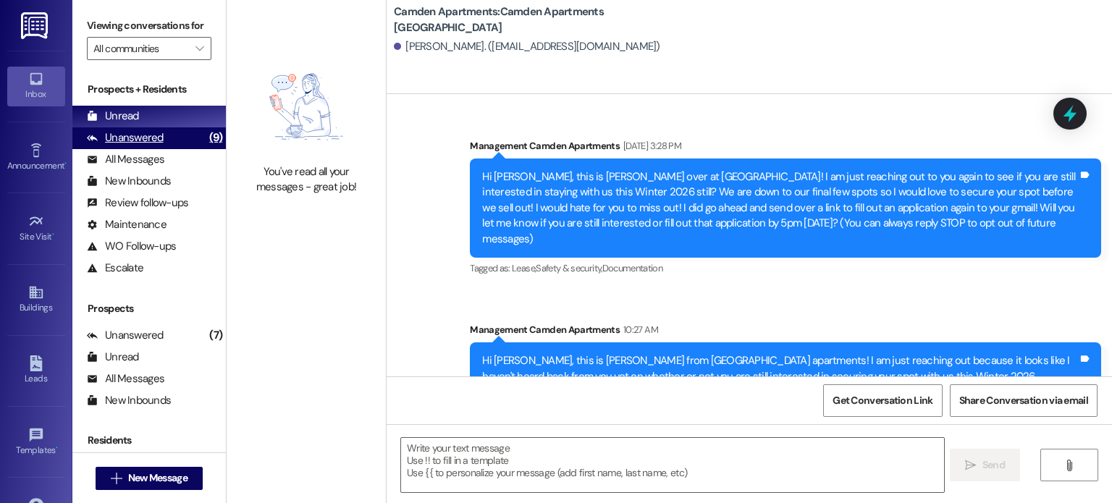
click at [182, 142] on div "Unanswered (9)" at bounding box center [149, 138] width 154 height 22
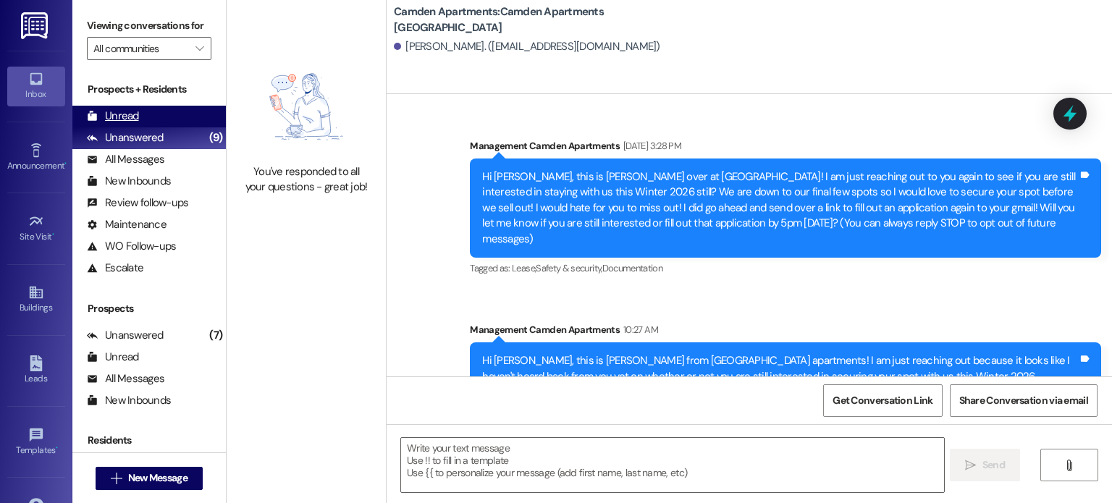
click at [180, 119] on div "Unread (0)" at bounding box center [149, 117] width 154 height 22
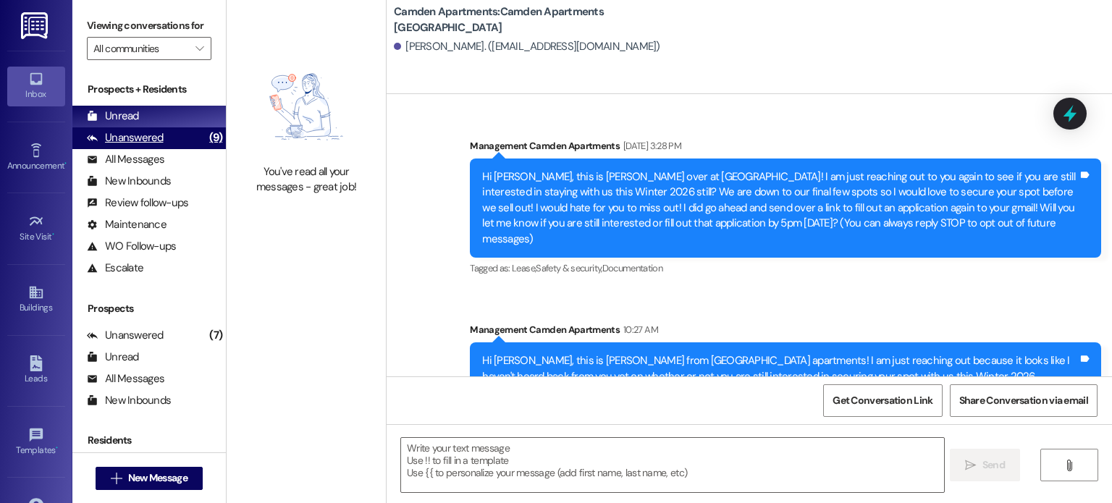
click at [146, 140] on div "Unanswered" at bounding box center [125, 137] width 77 height 15
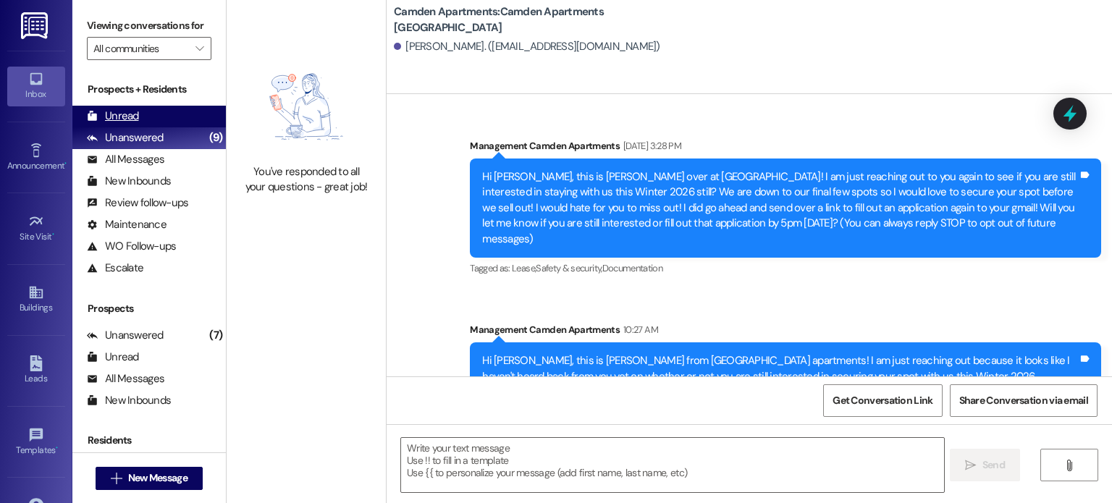
click at [154, 112] on div "Unread (0)" at bounding box center [149, 117] width 154 height 22
